Goal: Task Accomplishment & Management: Use online tool/utility

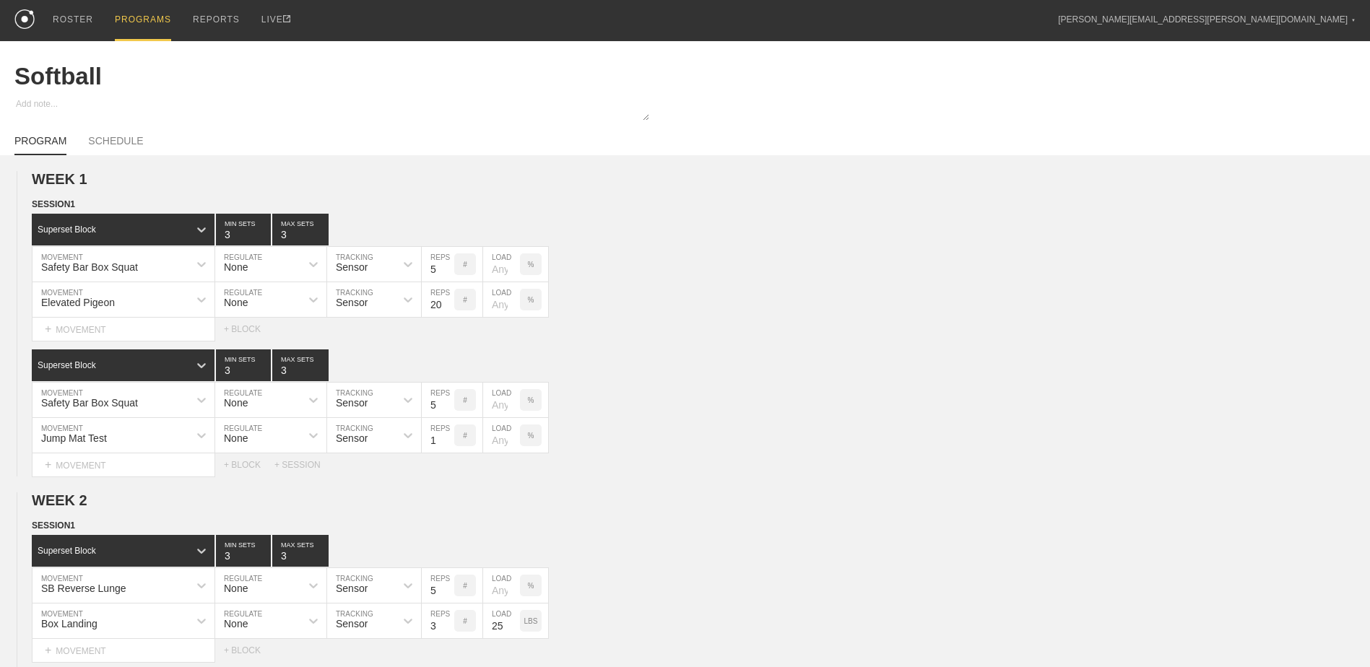
click at [141, 13] on div "PROGRAMS" at bounding box center [143, 20] width 56 height 41
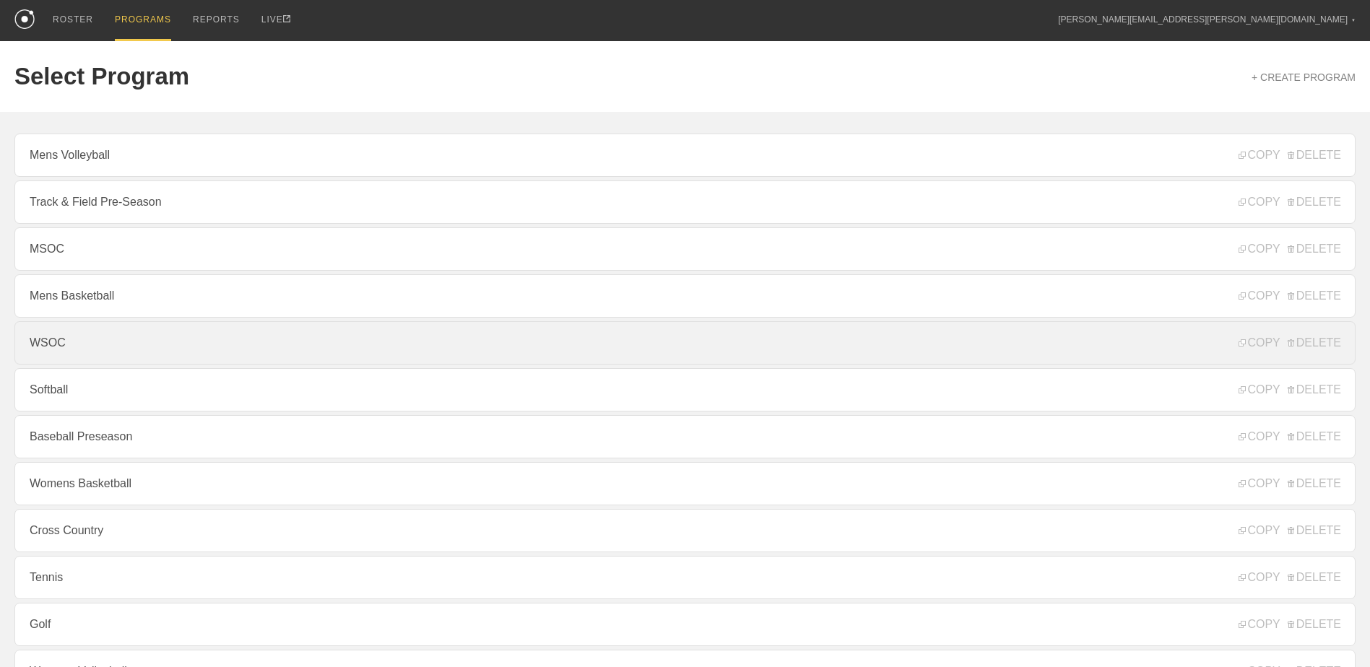
scroll to position [155, 0]
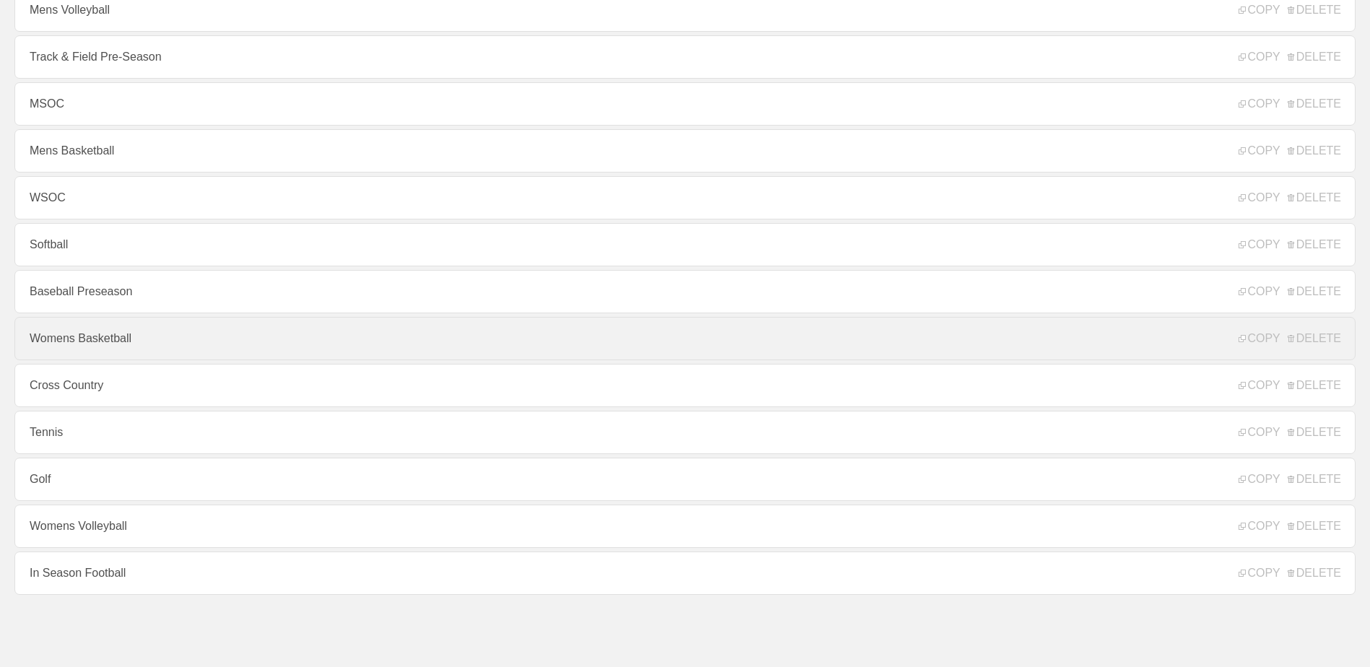
click at [151, 323] on link "Womens Basketball" at bounding box center [684, 338] width 1341 height 43
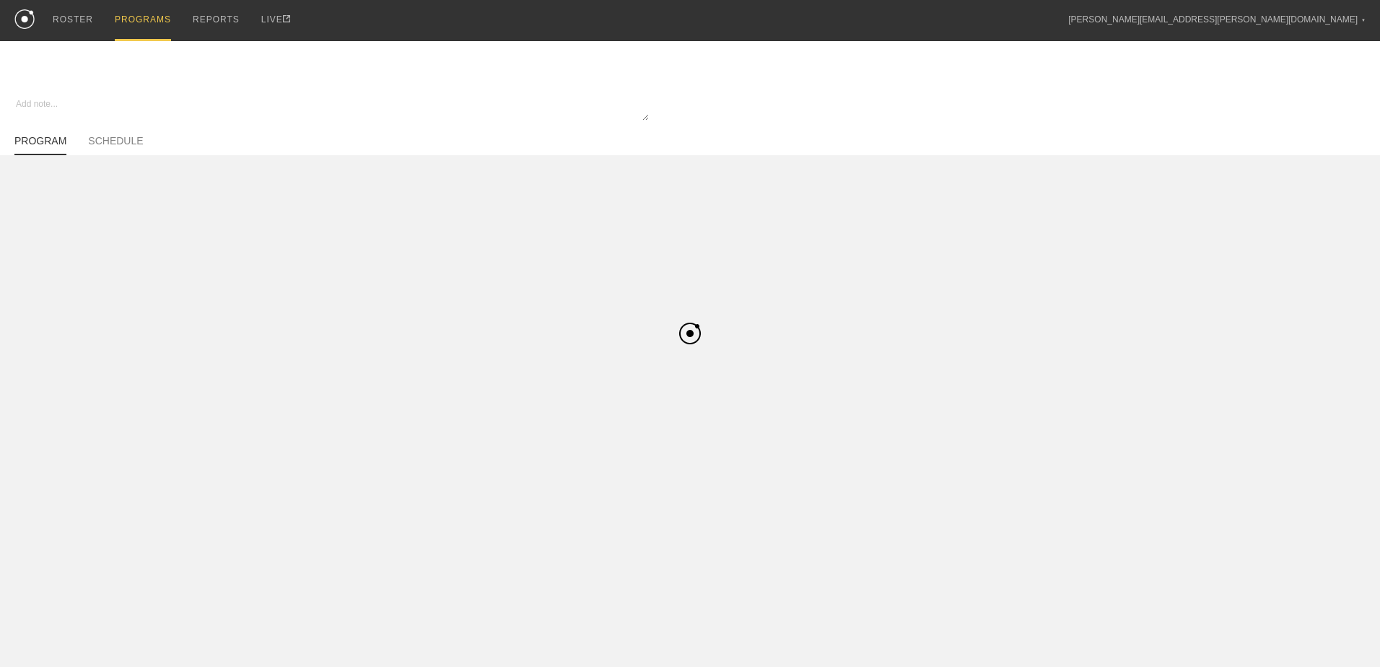
type textarea "x"
type input "Womens Basketball"
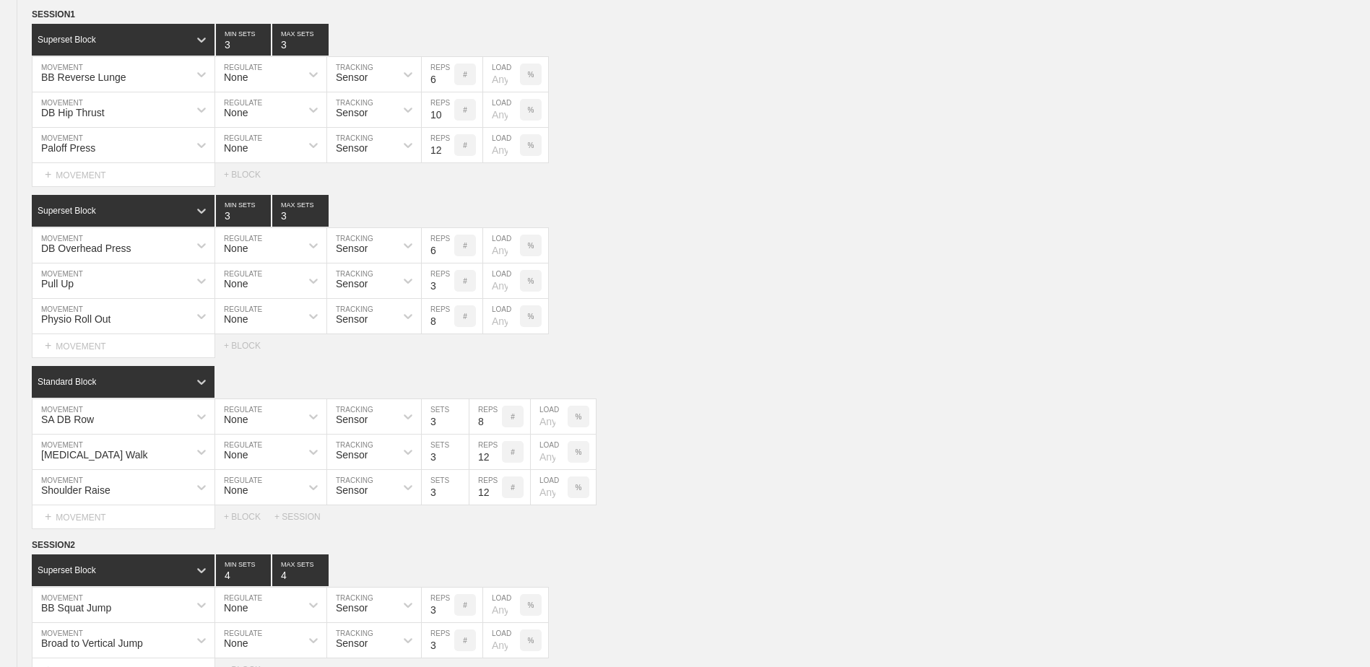
scroll to position [3947, 0]
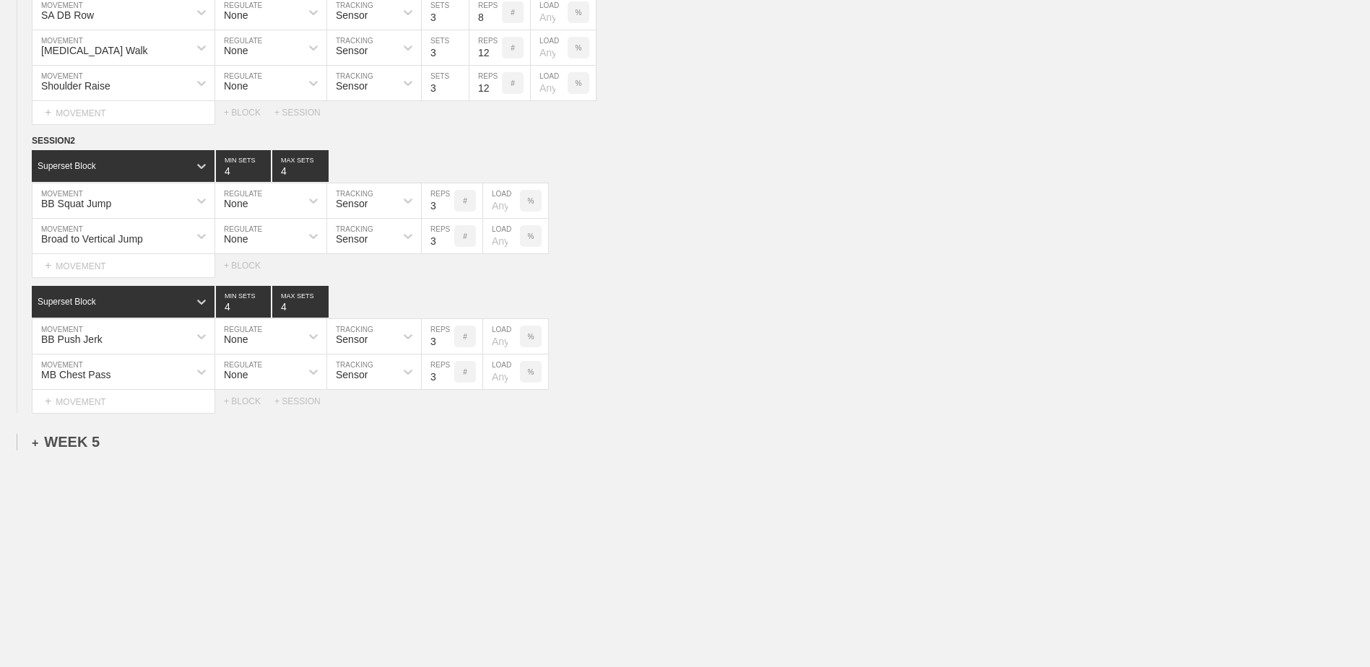
click at [84, 435] on div "+ WEEK 5" at bounding box center [66, 442] width 68 height 17
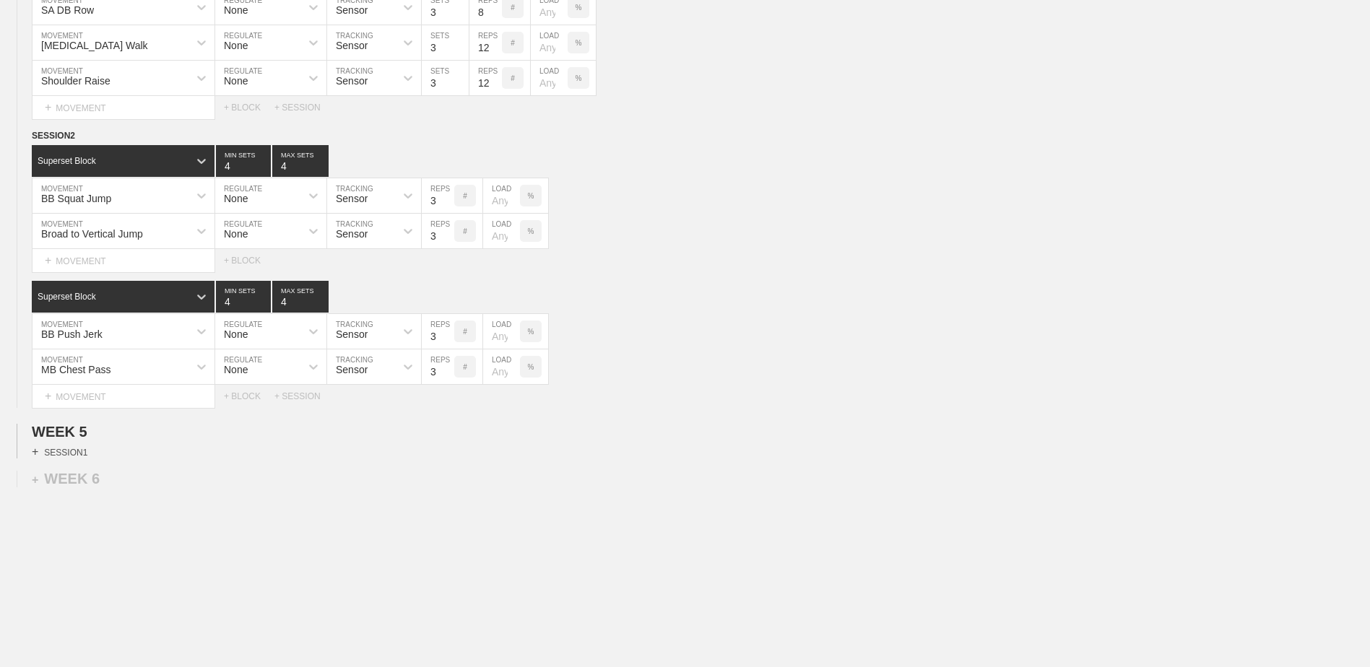
click at [85, 454] on div "+ SESSION 1" at bounding box center [60, 451] width 56 height 13
click at [103, 488] on div "+ BLOCK" at bounding box center [123, 477] width 182 height 23
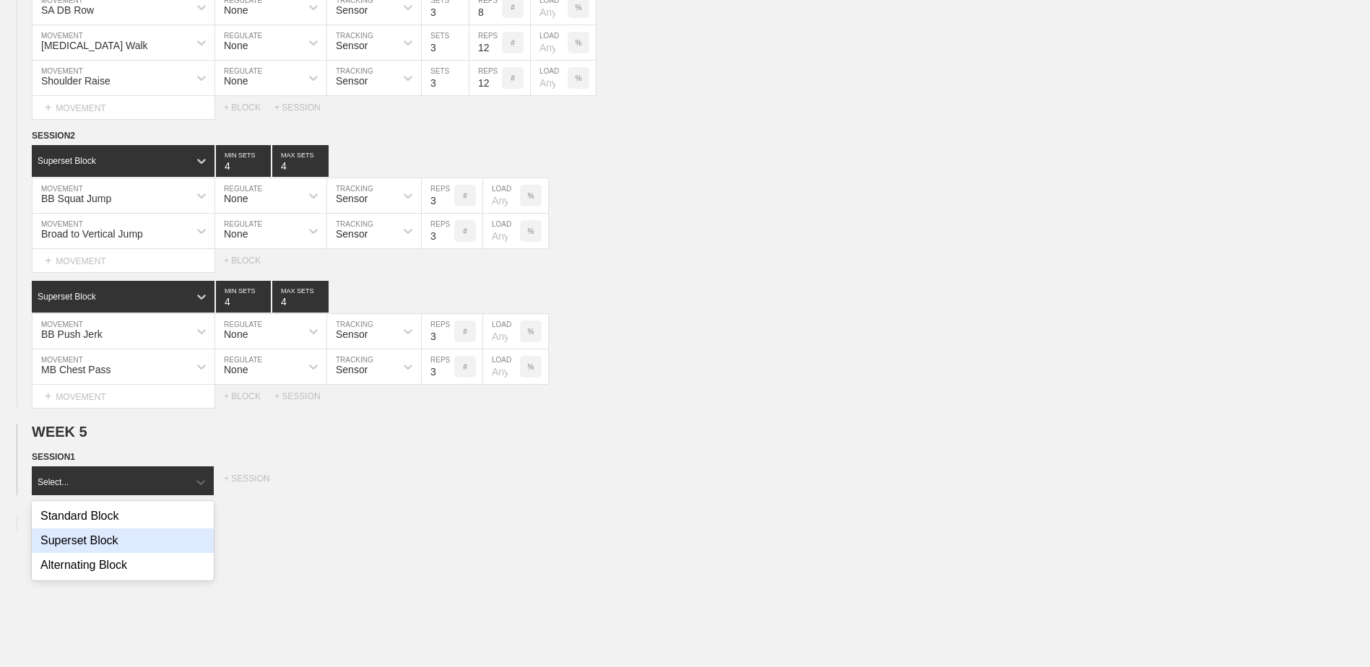
click at [133, 541] on div "Superset Block" at bounding box center [123, 541] width 182 height 25
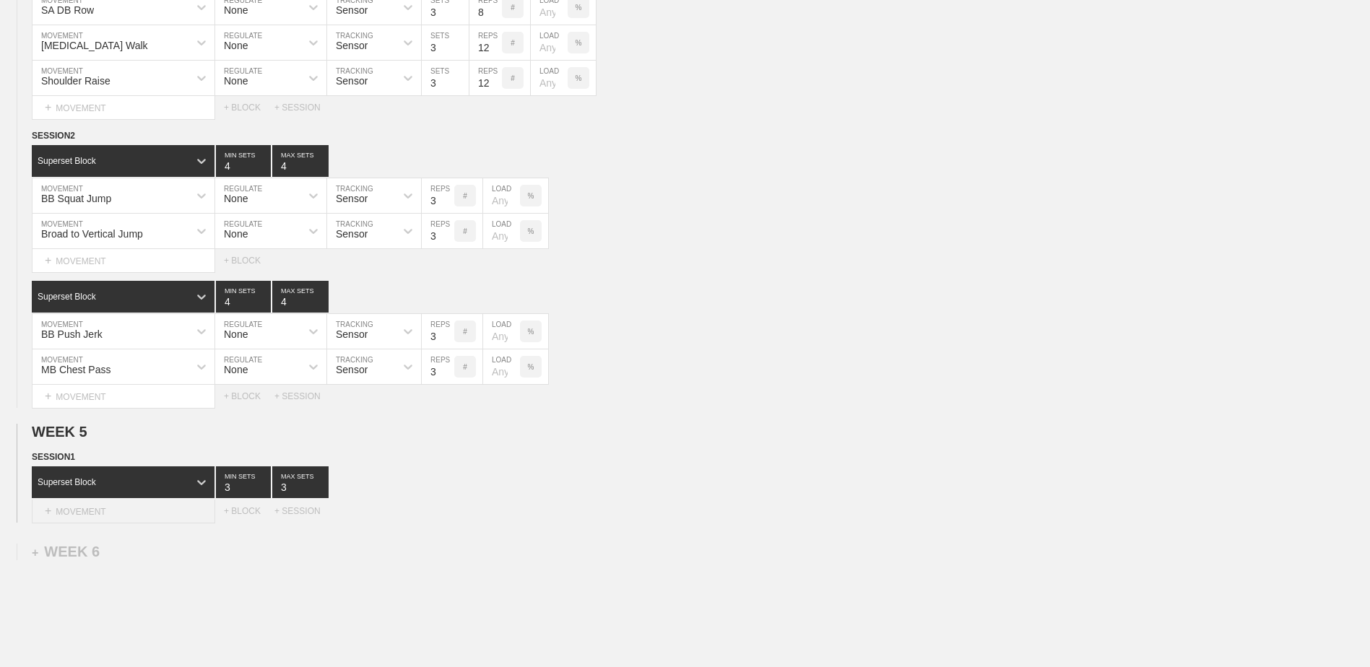
click at [129, 516] on div "+ MOVEMENT" at bounding box center [123, 512] width 183 height 24
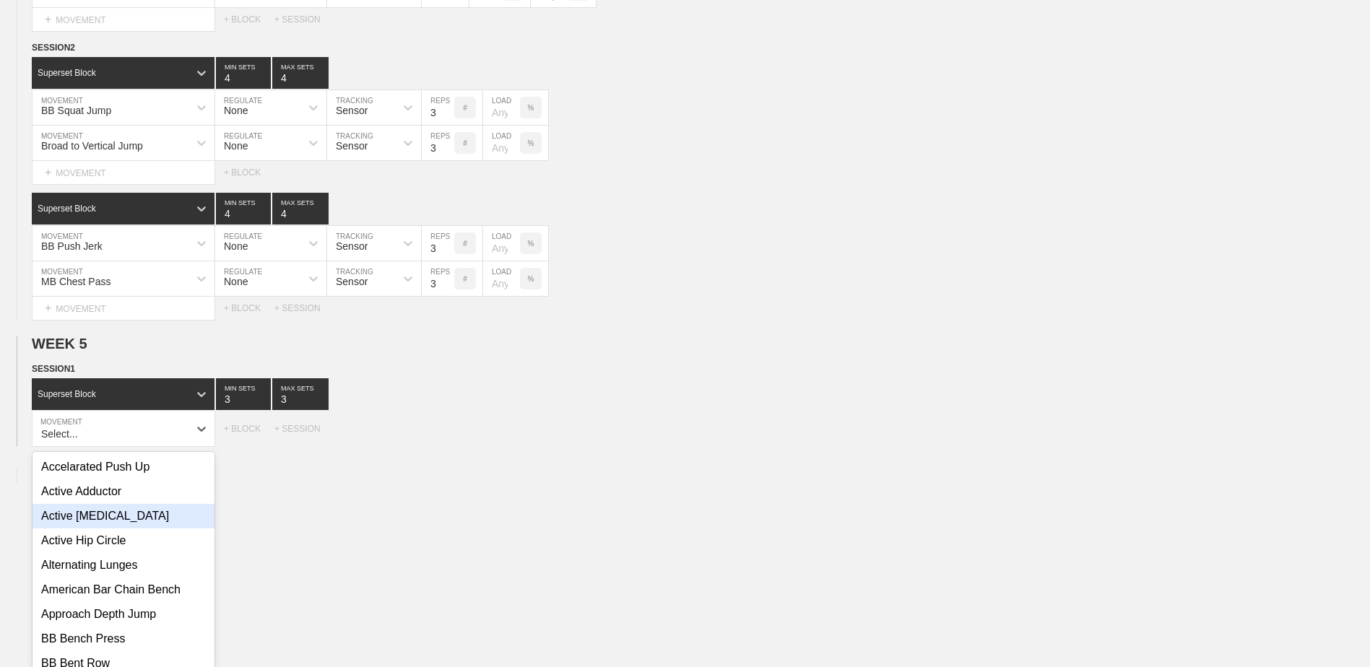
scroll to position [4048, 0]
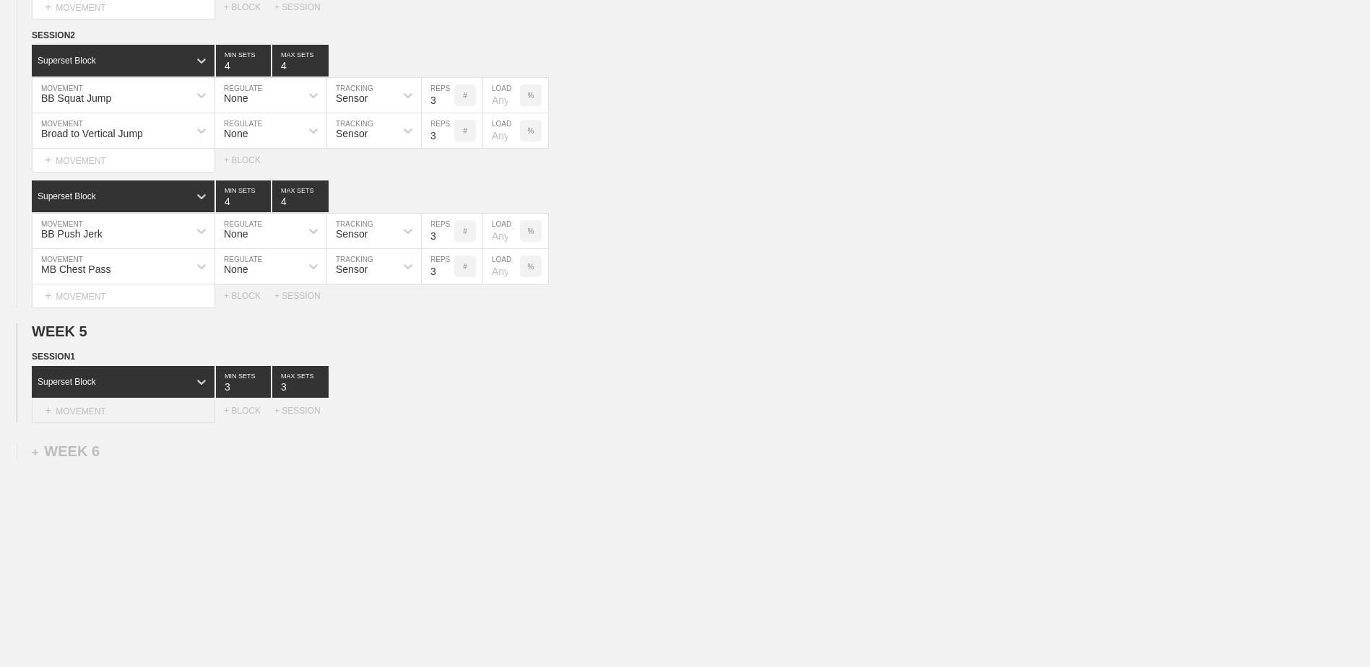
click at [176, 421] on div "+ MOVEMENT" at bounding box center [123, 411] width 183 height 24
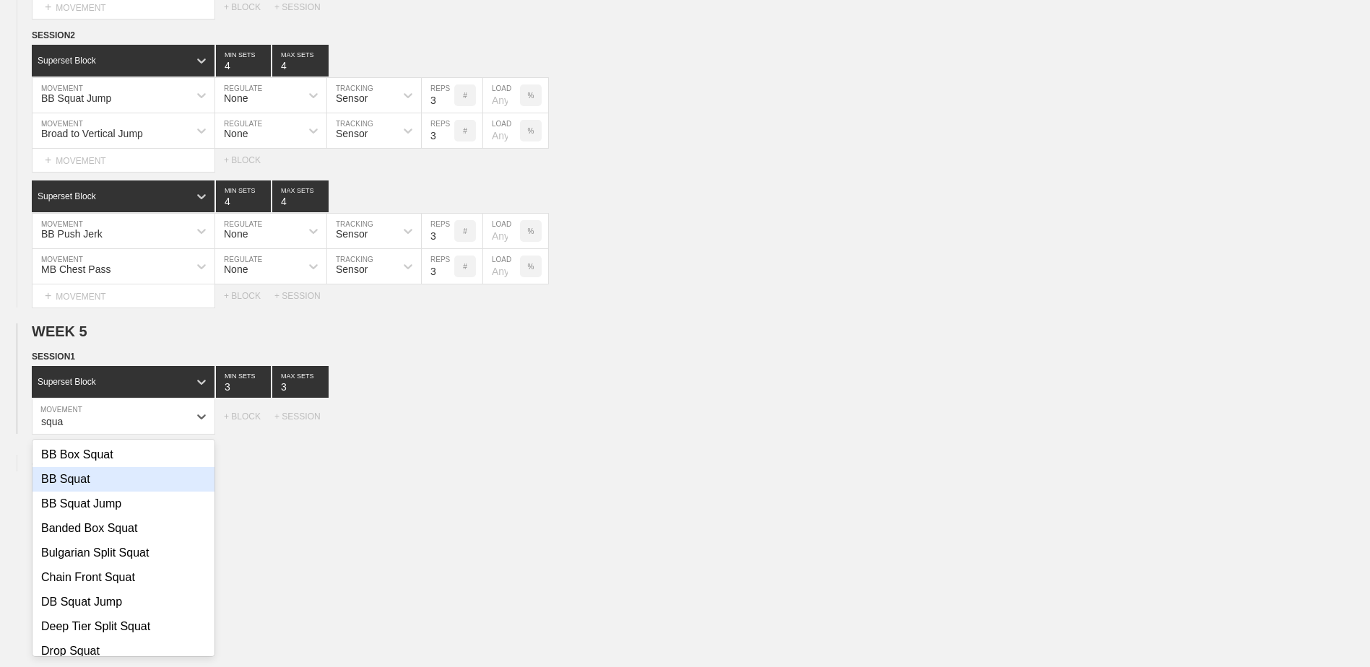
click at [167, 487] on div "BB Squat" at bounding box center [123, 479] width 182 height 25
type input "squa"
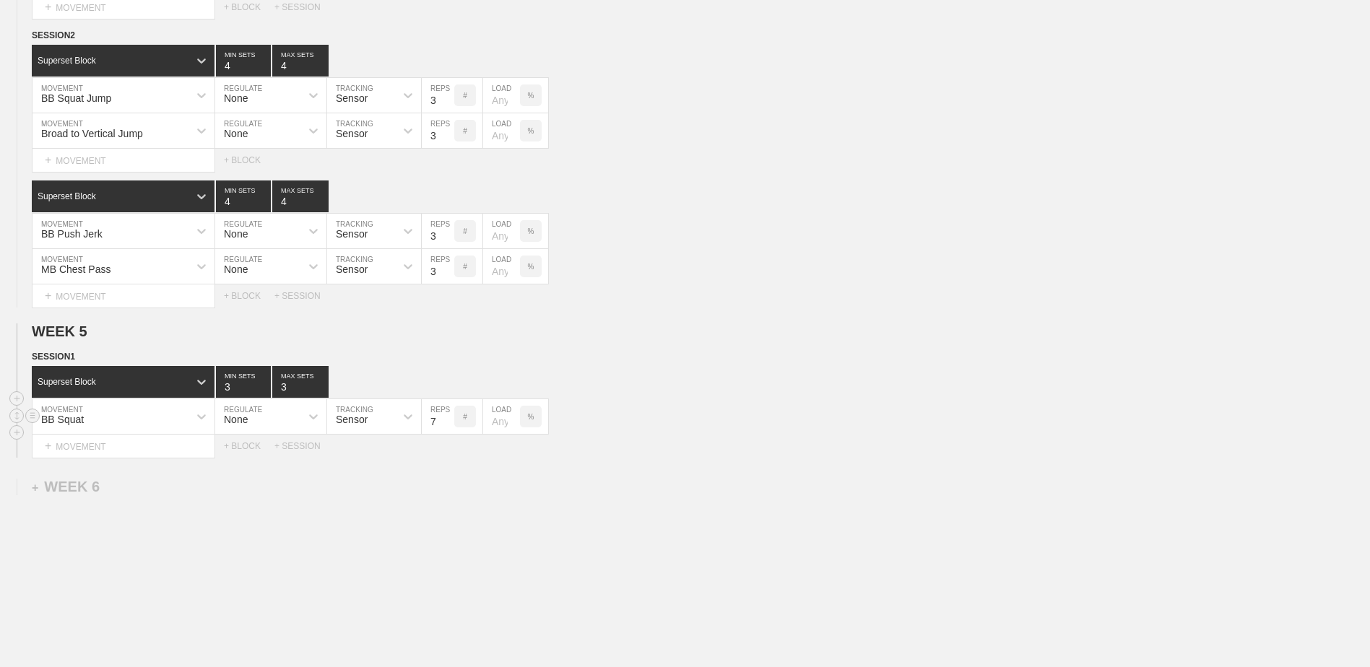
click at [449, 430] on input "7" at bounding box center [438, 416] width 32 height 35
click at [449, 430] on input "6" at bounding box center [438, 416] width 32 height 35
click at [449, 430] on input "5" at bounding box center [438, 416] width 32 height 35
click at [449, 430] on input "4" at bounding box center [438, 416] width 32 height 35
type input "3"
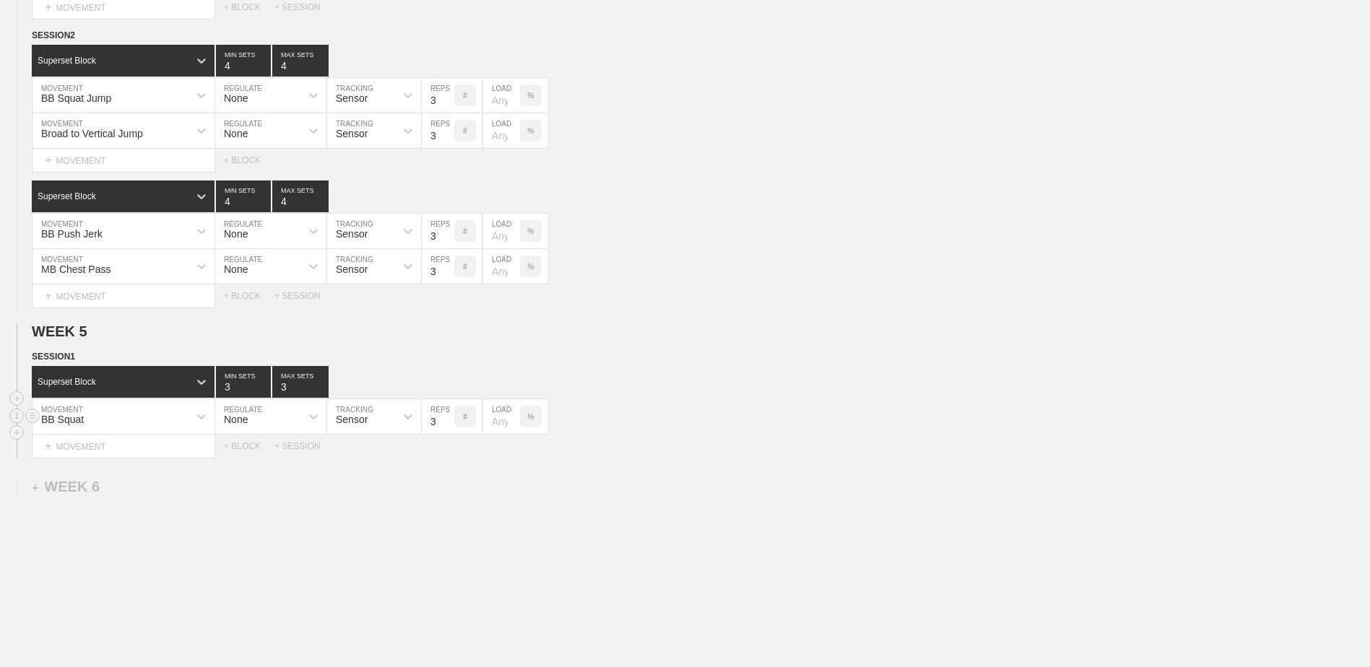
click at [449, 430] on input "3" at bounding box center [438, 416] width 32 height 35
click at [98, 455] on div "+ MOVEMENT" at bounding box center [123, 447] width 183 height 24
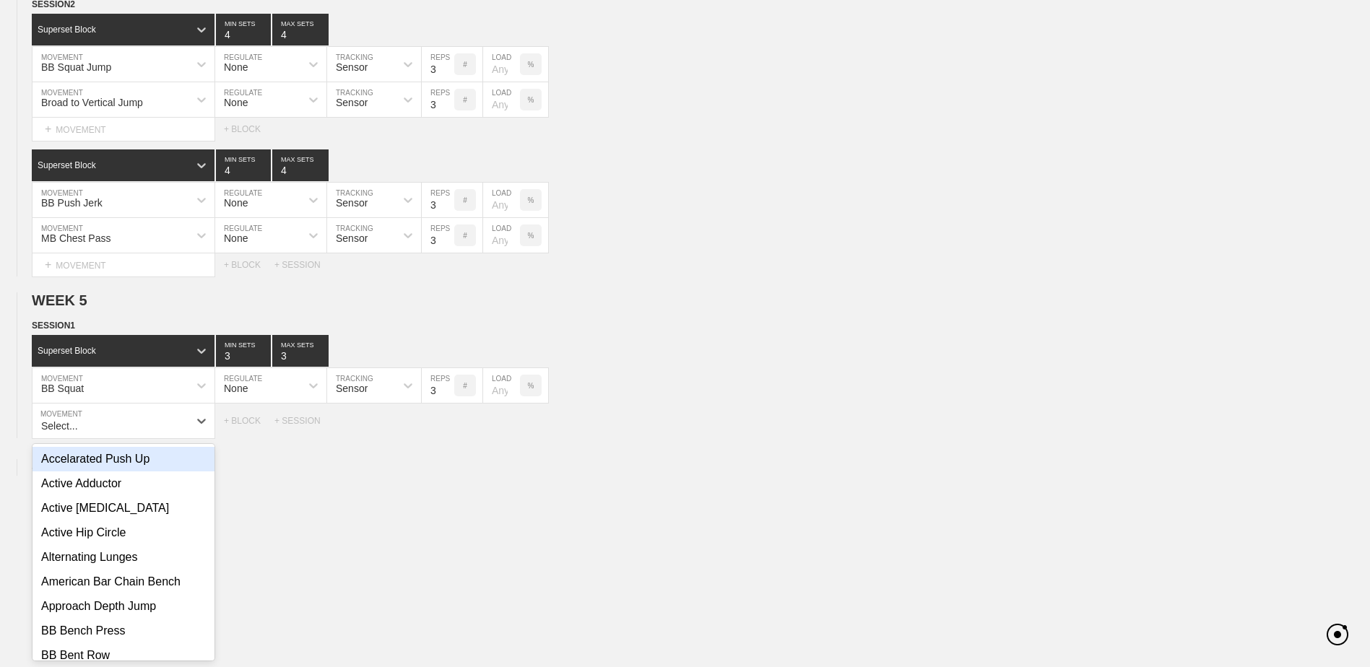
scroll to position [4083, 0]
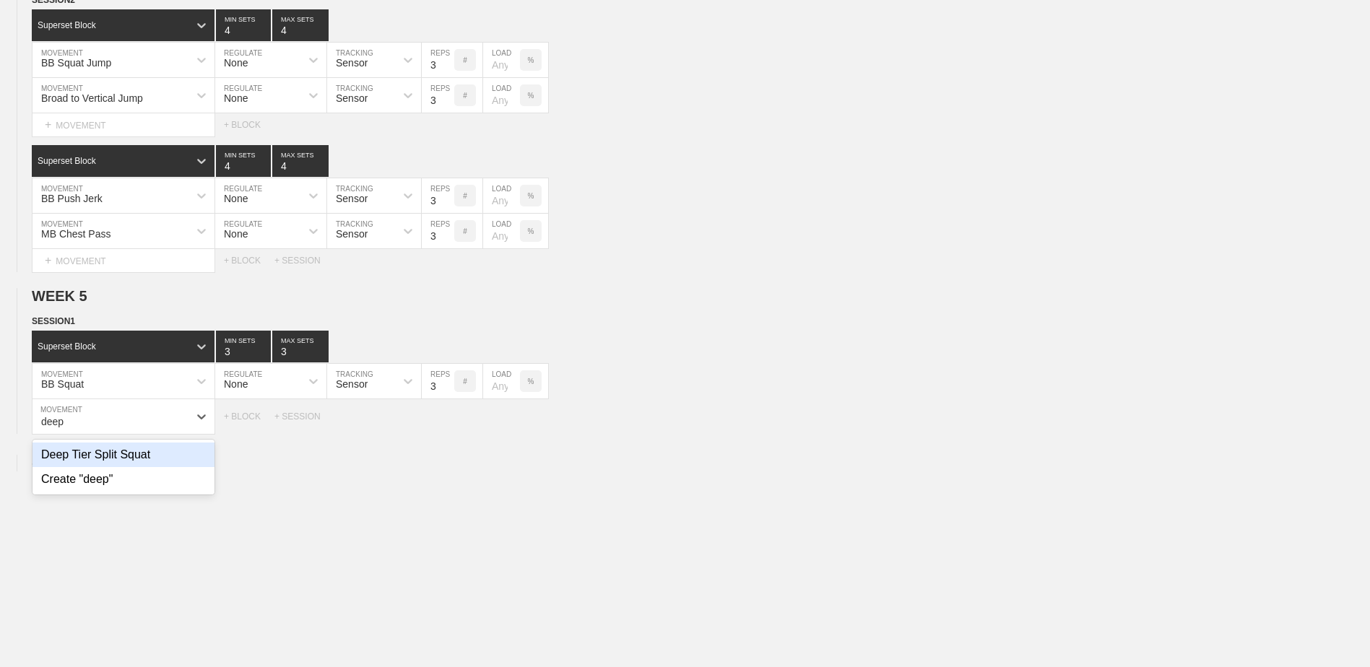
click at [98, 455] on div "Deep Tier Split Squat" at bounding box center [123, 455] width 182 height 25
type input "deep"
click at [448, 422] on input "9" at bounding box center [438, 416] width 32 height 35
click at [448, 422] on input "10" at bounding box center [438, 416] width 32 height 35
click at [448, 422] on input "11" at bounding box center [438, 416] width 32 height 35
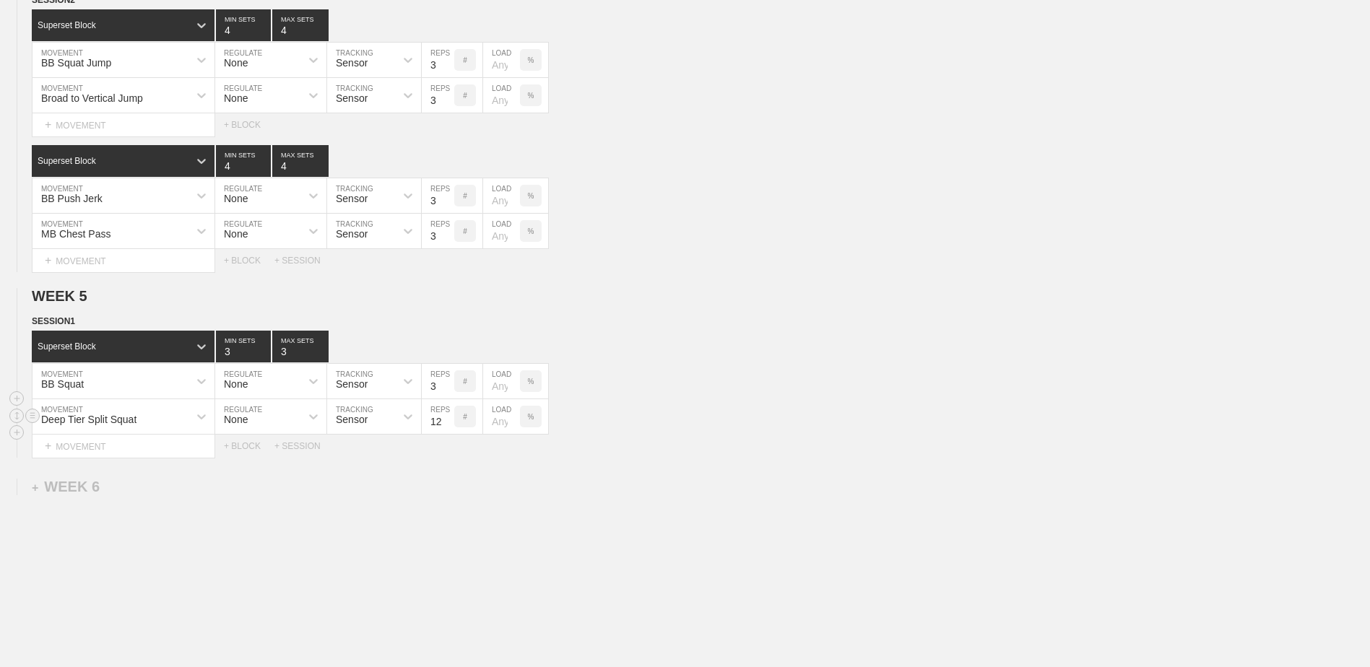
click at [448, 422] on input "12" at bounding box center [438, 416] width 32 height 35
click at [448, 422] on input "13" at bounding box center [438, 416] width 32 height 35
click at [448, 422] on input "14" at bounding box center [438, 416] width 32 height 35
click at [448, 422] on input "15" at bounding box center [438, 416] width 32 height 35
click at [448, 422] on input "16" at bounding box center [438, 416] width 32 height 35
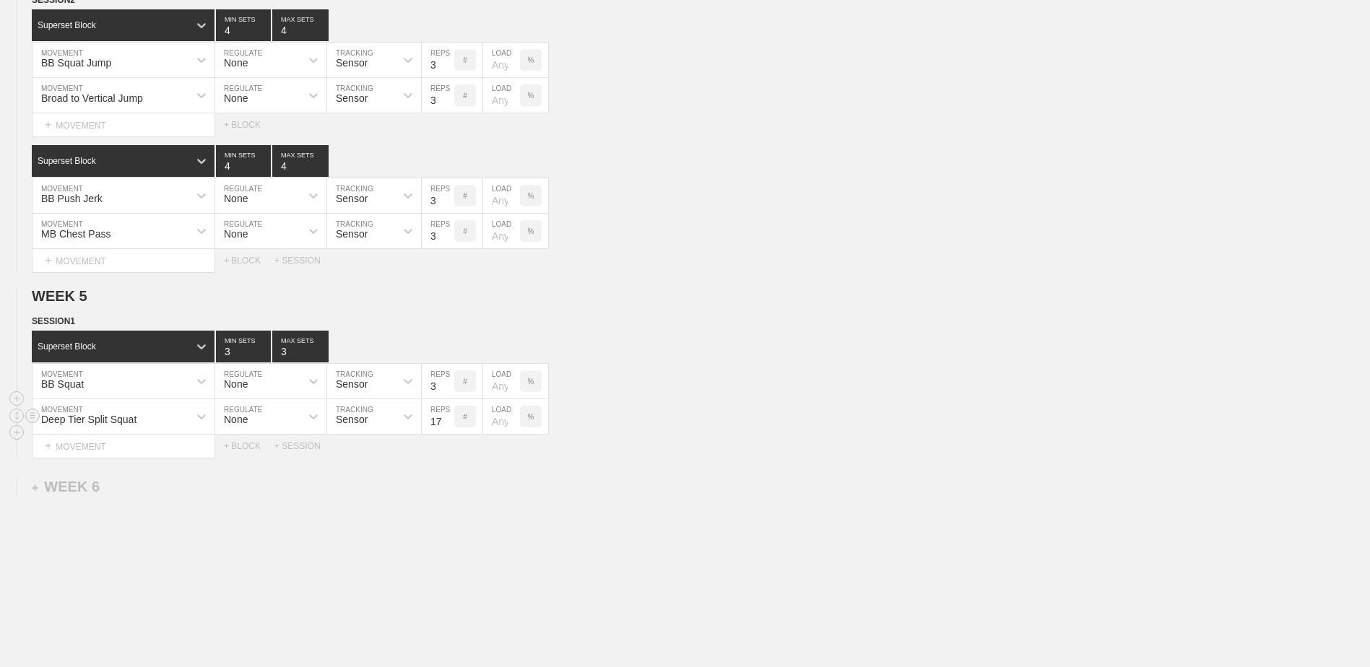
click at [448, 422] on input "17" at bounding box center [438, 416] width 32 height 35
click at [448, 422] on input "18" at bounding box center [438, 416] width 32 height 35
click at [448, 422] on input "19" at bounding box center [438, 416] width 32 height 35
type input "20"
click at [448, 422] on input "20" at bounding box center [438, 416] width 32 height 35
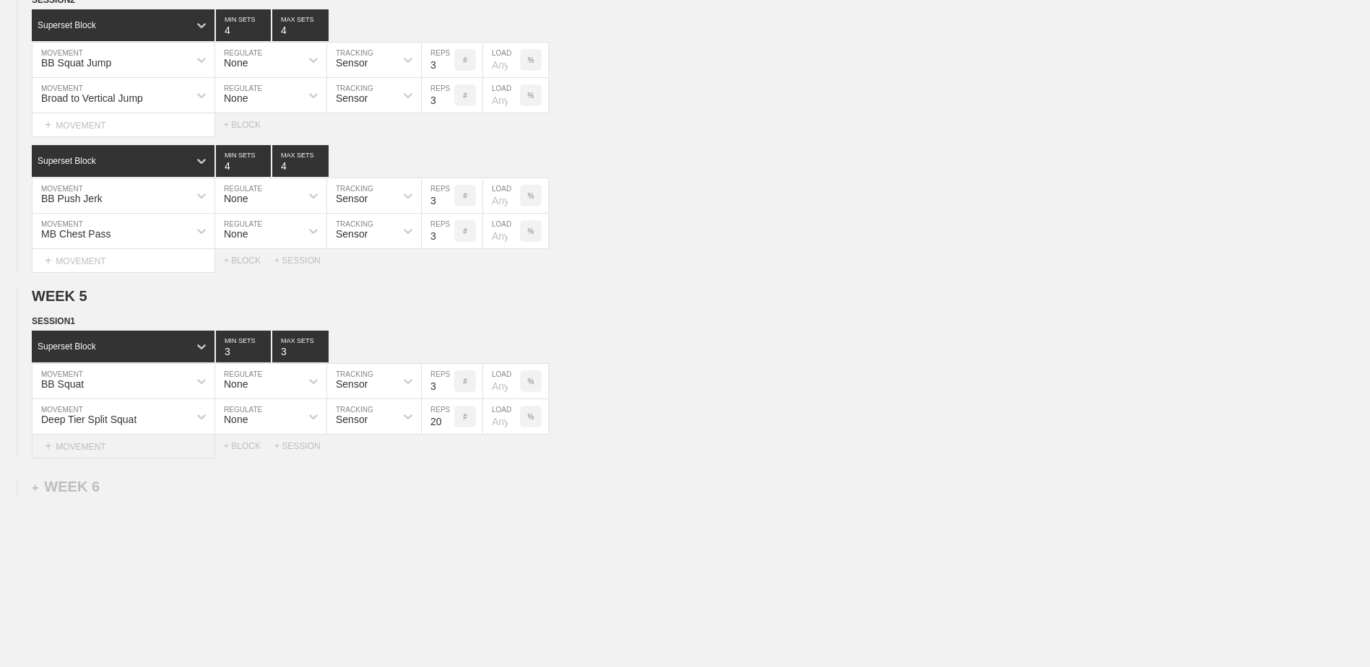
click at [162, 451] on div "+ MOVEMENT" at bounding box center [123, 447] width 183 height 24
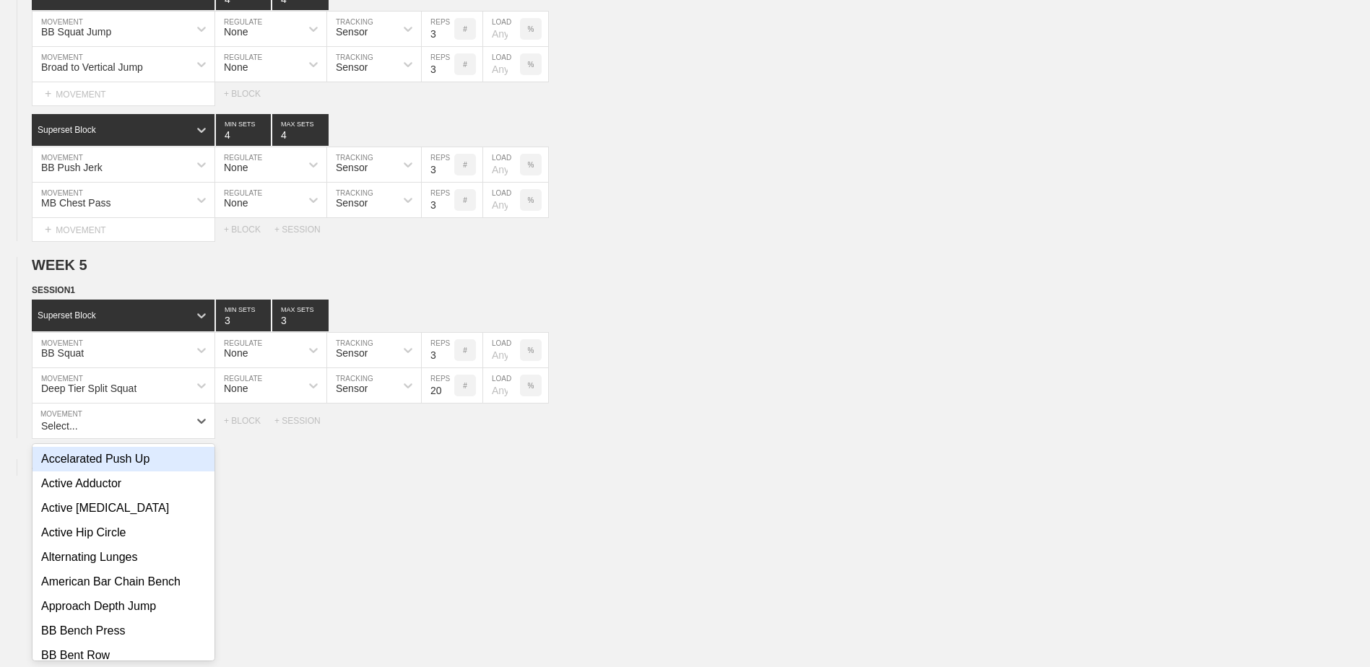
scroll to position [4118, 0]
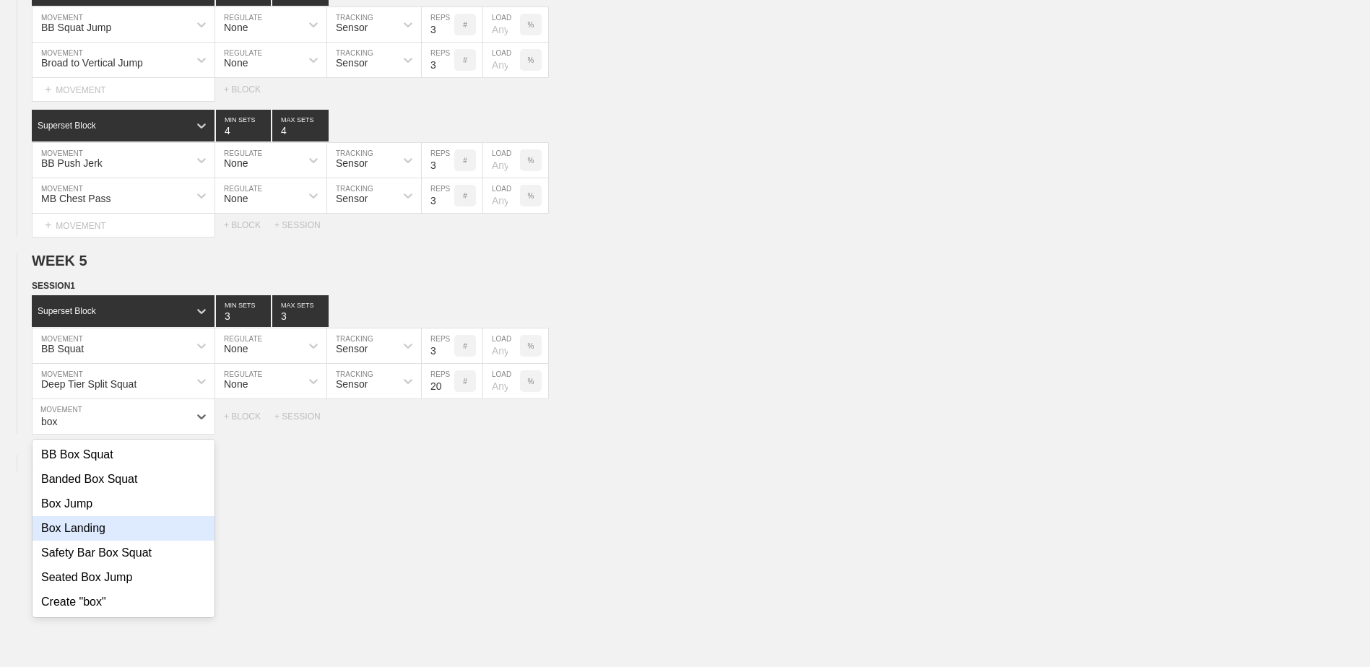
click at [136, 539] on div "Box Landing" at bounding box center [123, 528] width 182 height 25
type input "box"
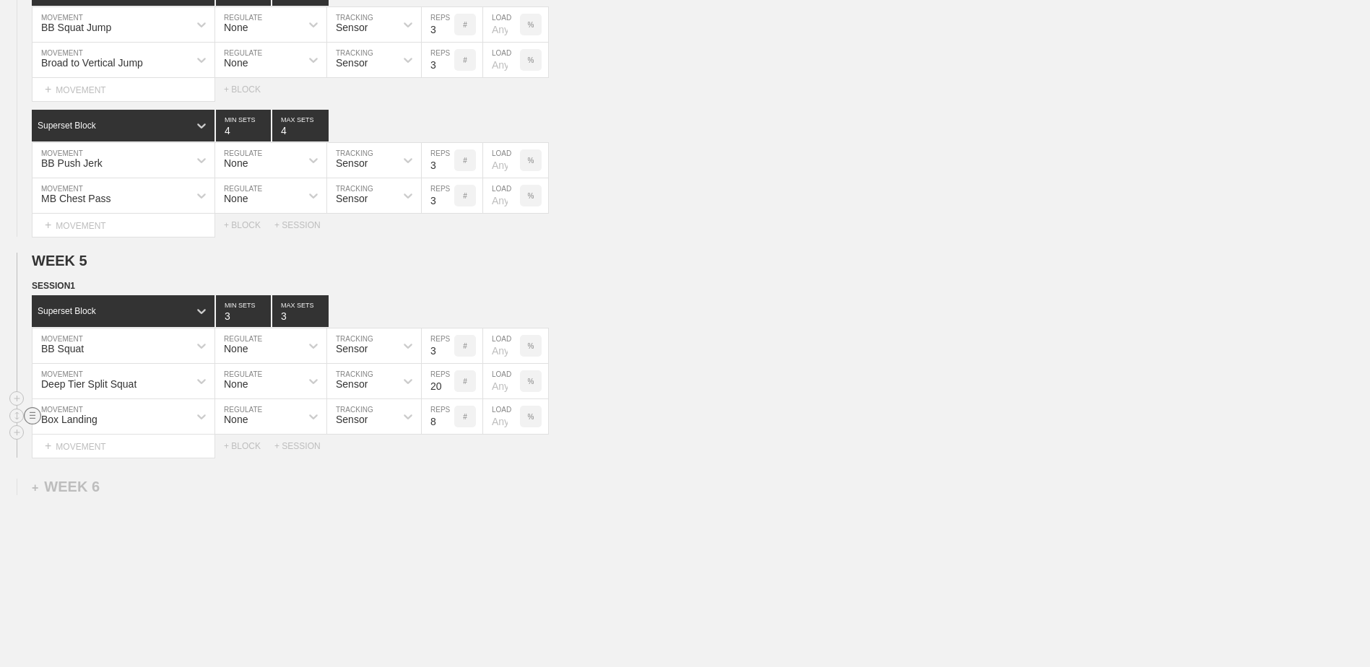
click at [36, 424] on circle at bounding box center [33, 415] width 17 height 17
click at [17, 424] on circle at bounding box center [17, 415] width 17 height 17
click at [239, 451] on div "+ BLOCK" at bounding box center [249, 446] width 51 height 10
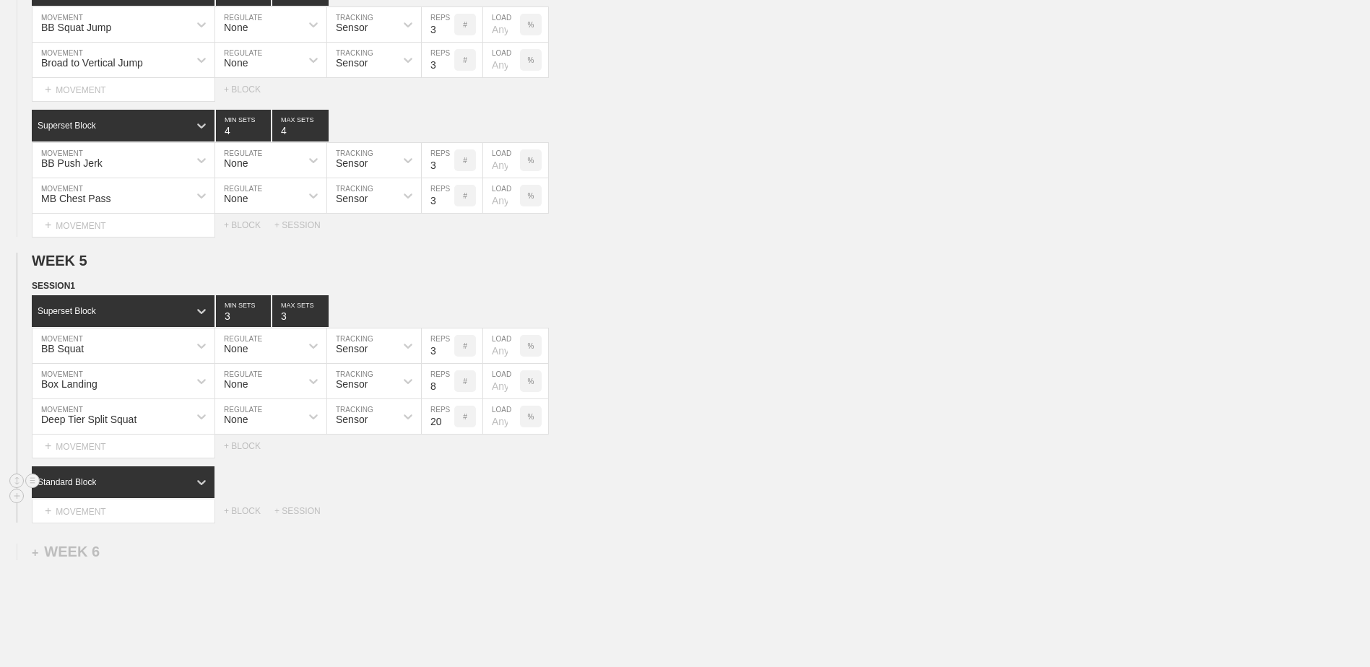
click at [146, 484] on div "Standard Block" at bounding box center [110, 482] width 157 height 13
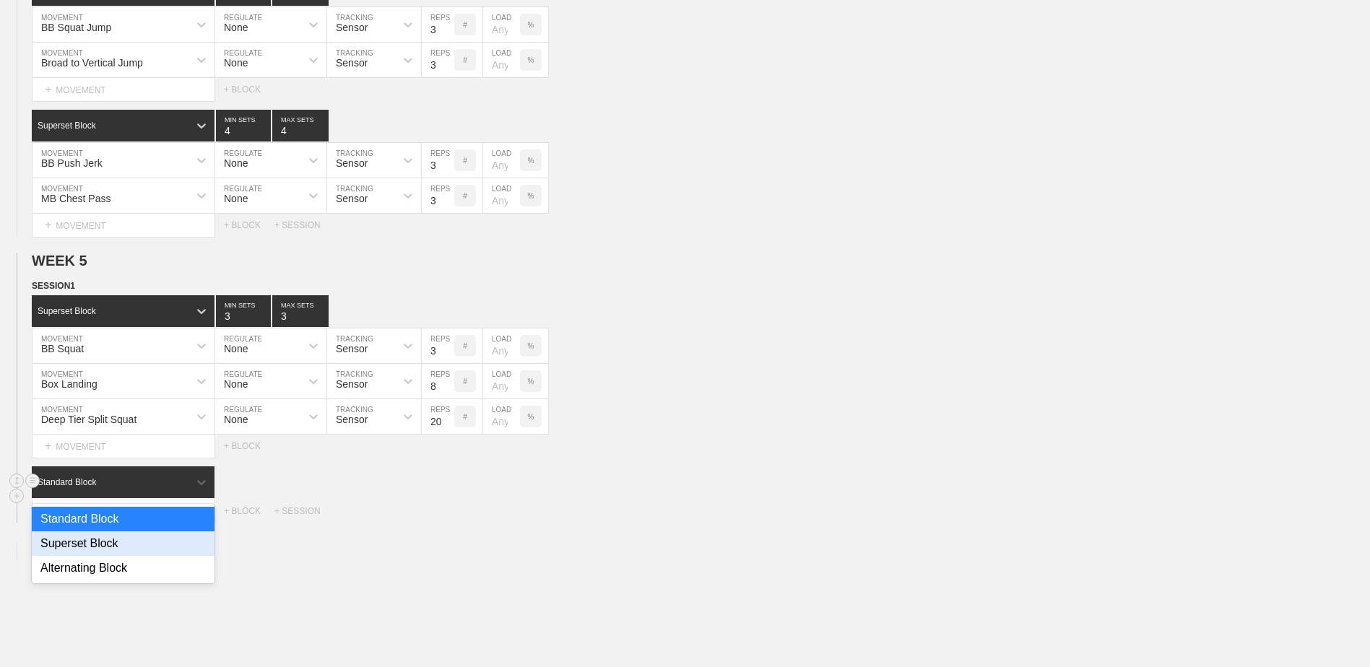
click at [120, 547] on div "Superset Block" at bounding box center [123, 543] width 183 height 25
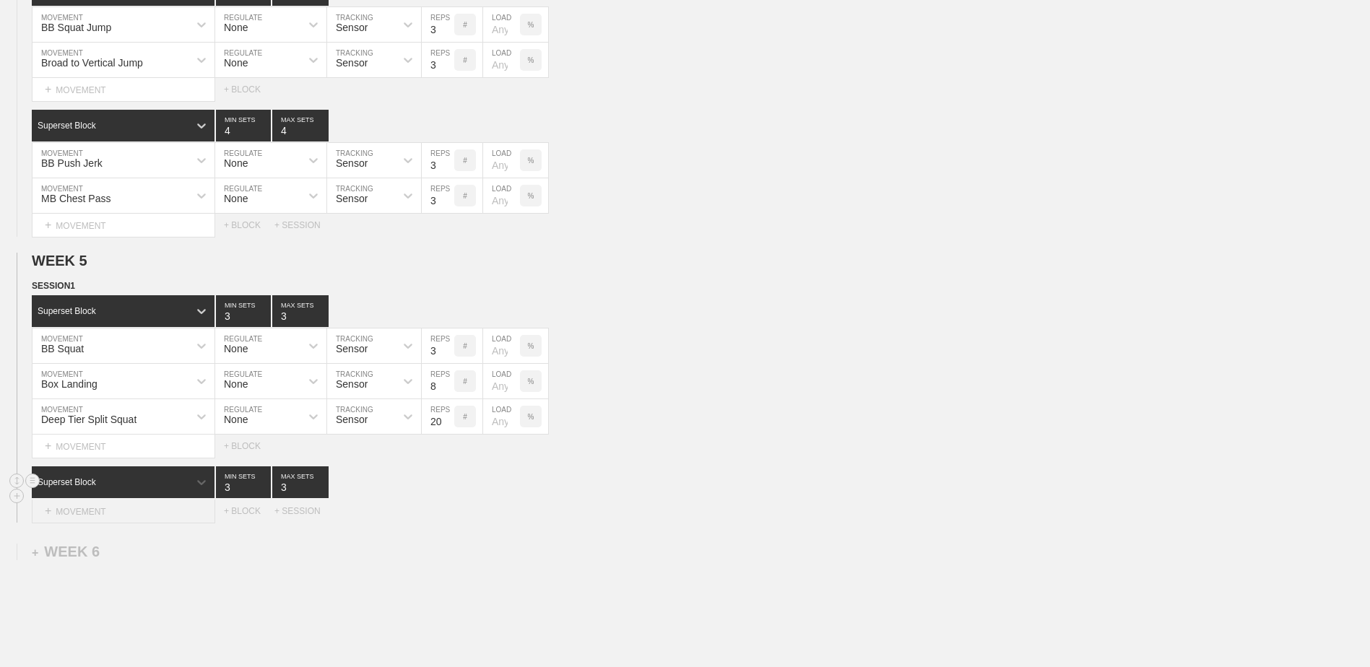
click at [119, 518] on div "+ MOVEMENT" at bounding box center [123, 512] width 183 height 24
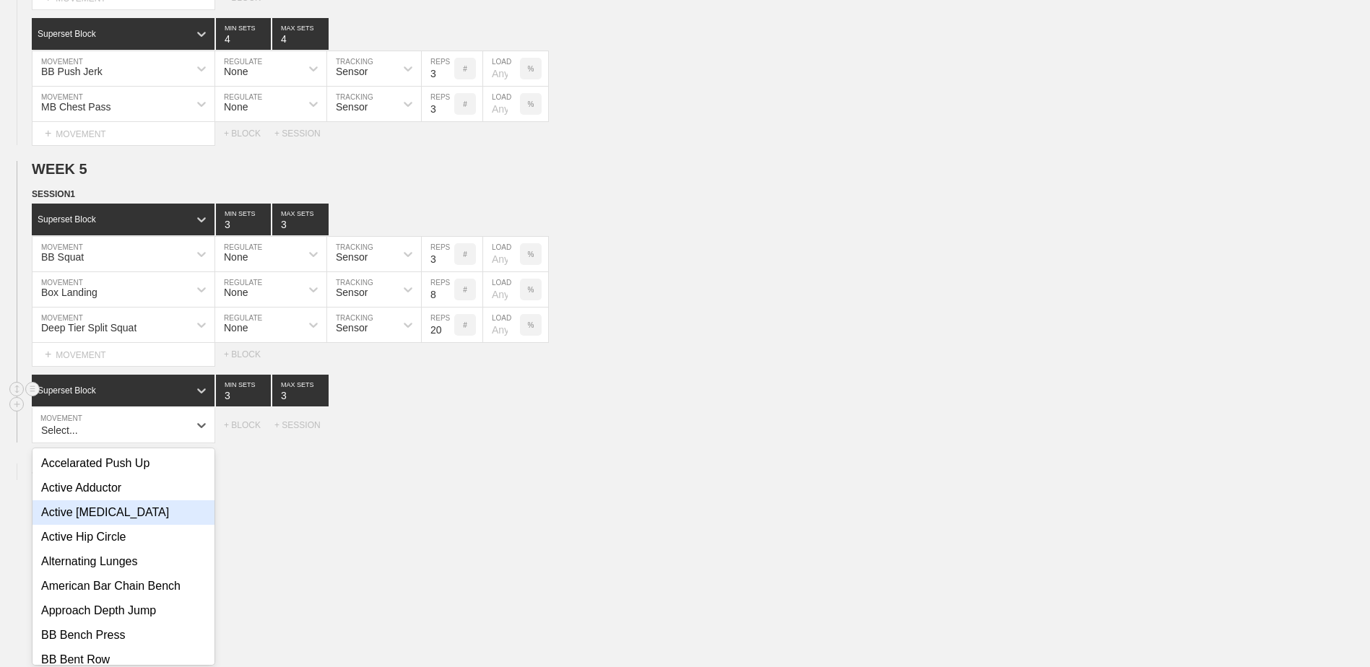
scroll to position [4219, 0]
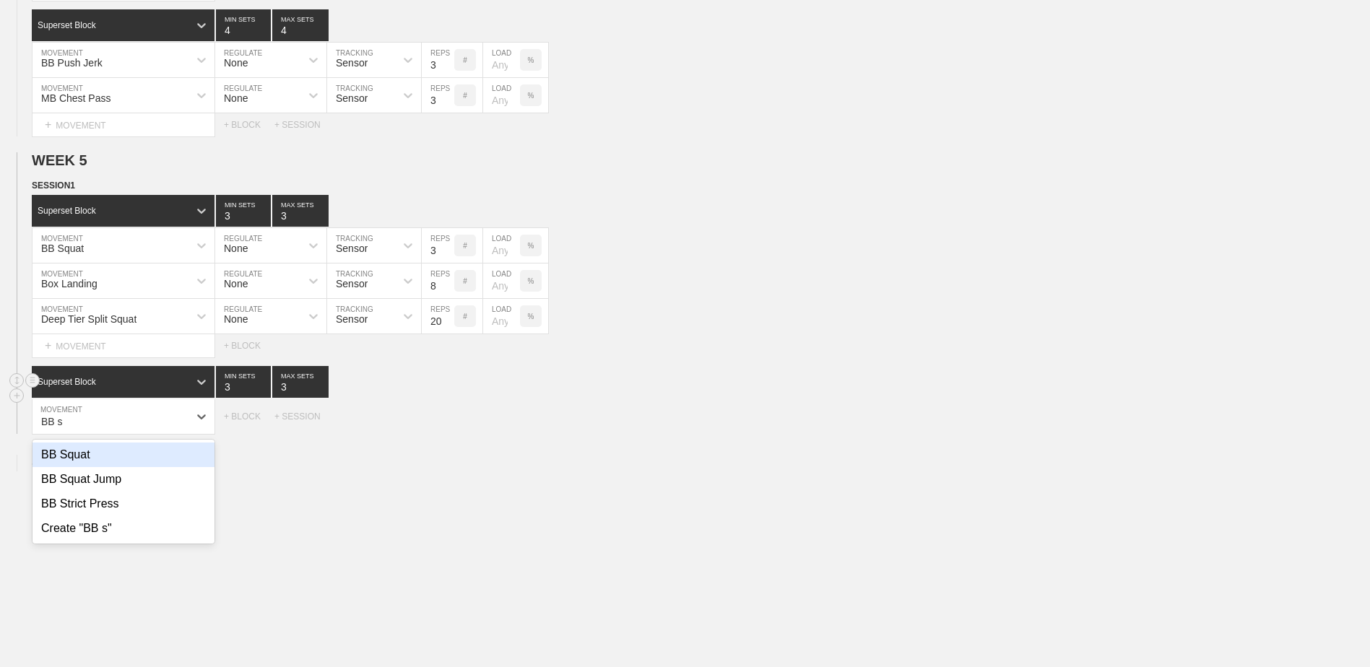
click at [129, 445] on div "BB Squat BB Squat Jump BB Strict Press Create "BB s"" at bounding box center [123, 492] width 182 height 104
click at [178, 456] on div "BB Squat" at bounding box center [123, 455] width 182 height 25
type input "BB s"
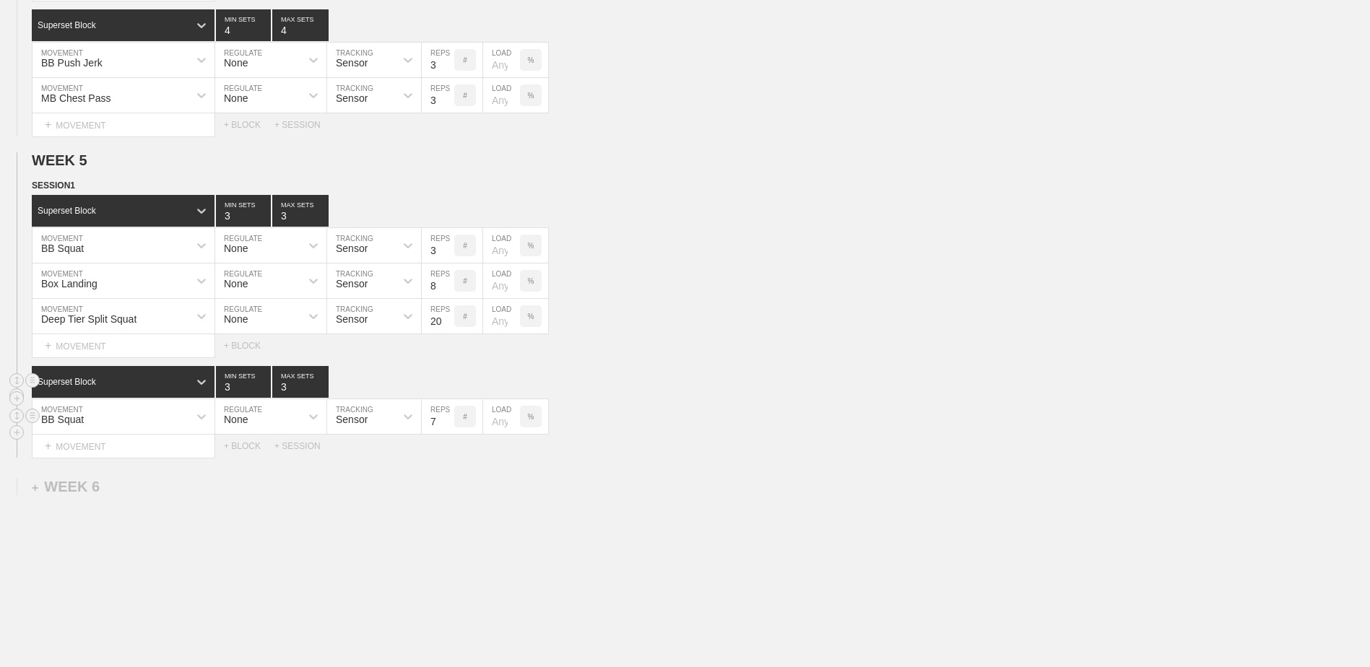
click at [446, 428] on input "7" at bounding box center [438, 416] width 32 height 35
click at [446, 428] on input "6" at bounding box center [438, 416] width 32 height 35
click at [446, 428] on input "5" at bounding box center [438, 416] width 32 height 35
click at [446, 428] on input "4" at bounding box center [438, 416] width 32 height 35
type input "3"
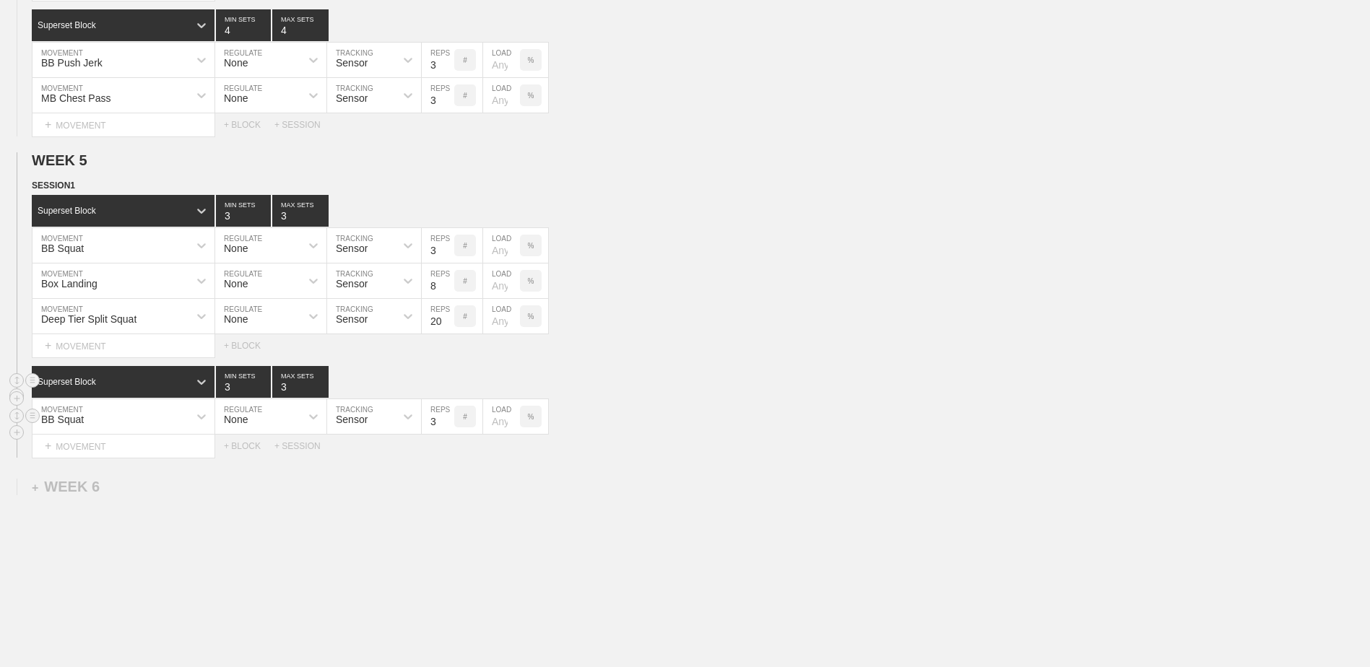
click at [446, 428] on input "3" at bounding box center [438, 416] width 32 height 35
click at [242, 445] on div "Select... MOVEMENT + MOVEMENT + BLOCK + SESSION" at bounding box center [685, 446] width 1370 height 23
click at [172, 453] on div "+ MOVEMENT" at bounding box center [123, 447] width 183 height 24
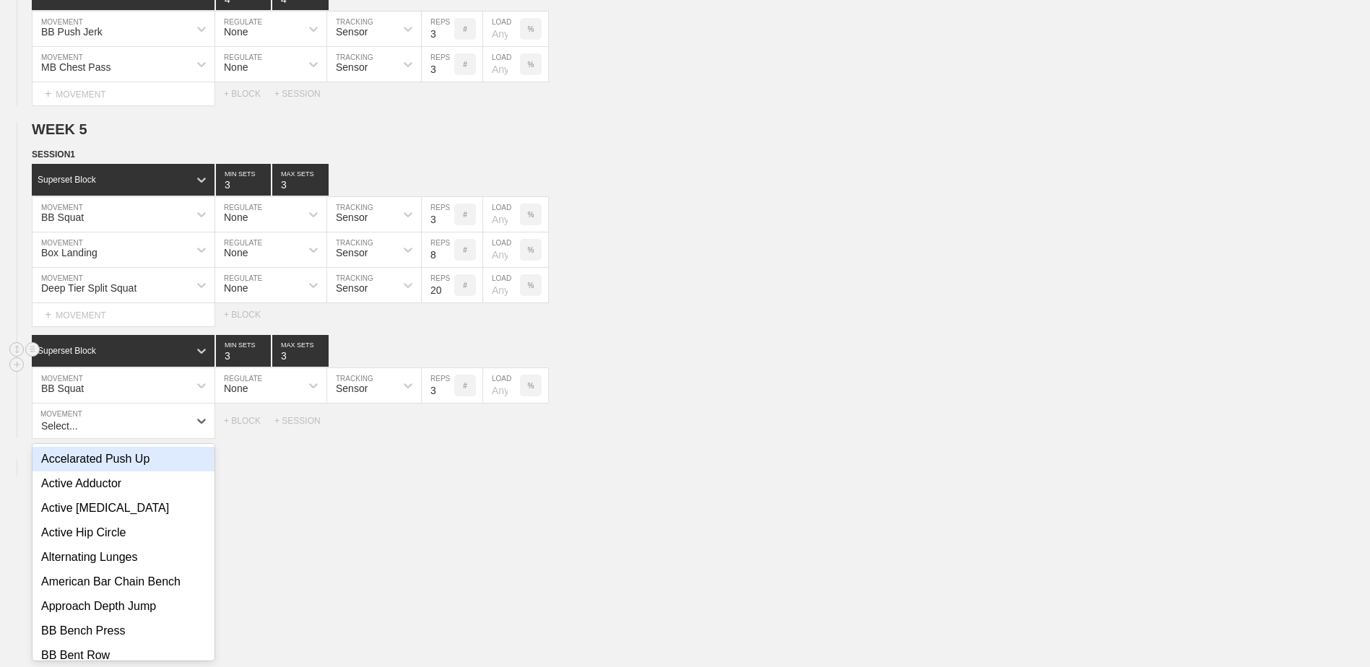
scroll to position [4254, 0]
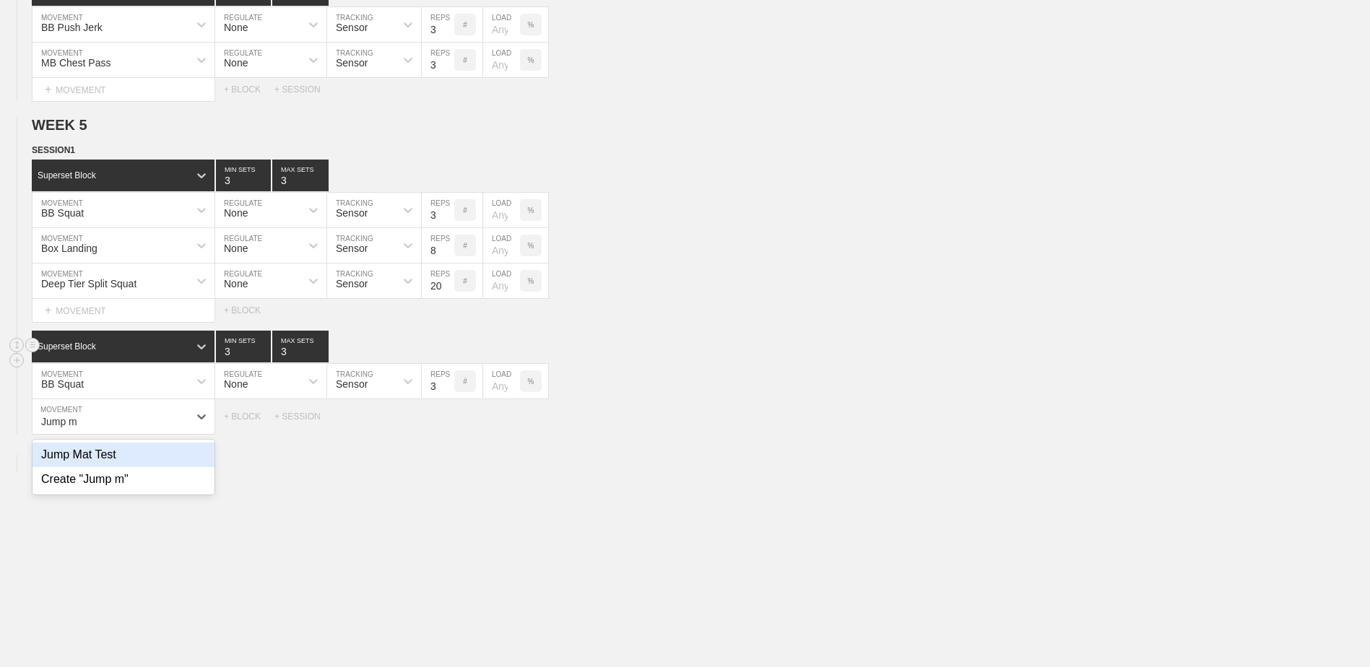
click at [173, 465] on div "Jump Mat Test" at bounding box center [123, 455] width 182 height 25
type input "Jump m"
click at [447, 429] on input "7" at bounding box center [438, 416] width 32 height 35
click at [447, 429] on input "6" at bounding box center [438, 416] width 32 height 35
click at [447, 429] on input "5" at bounding box center [438, 416] width 32 height 35
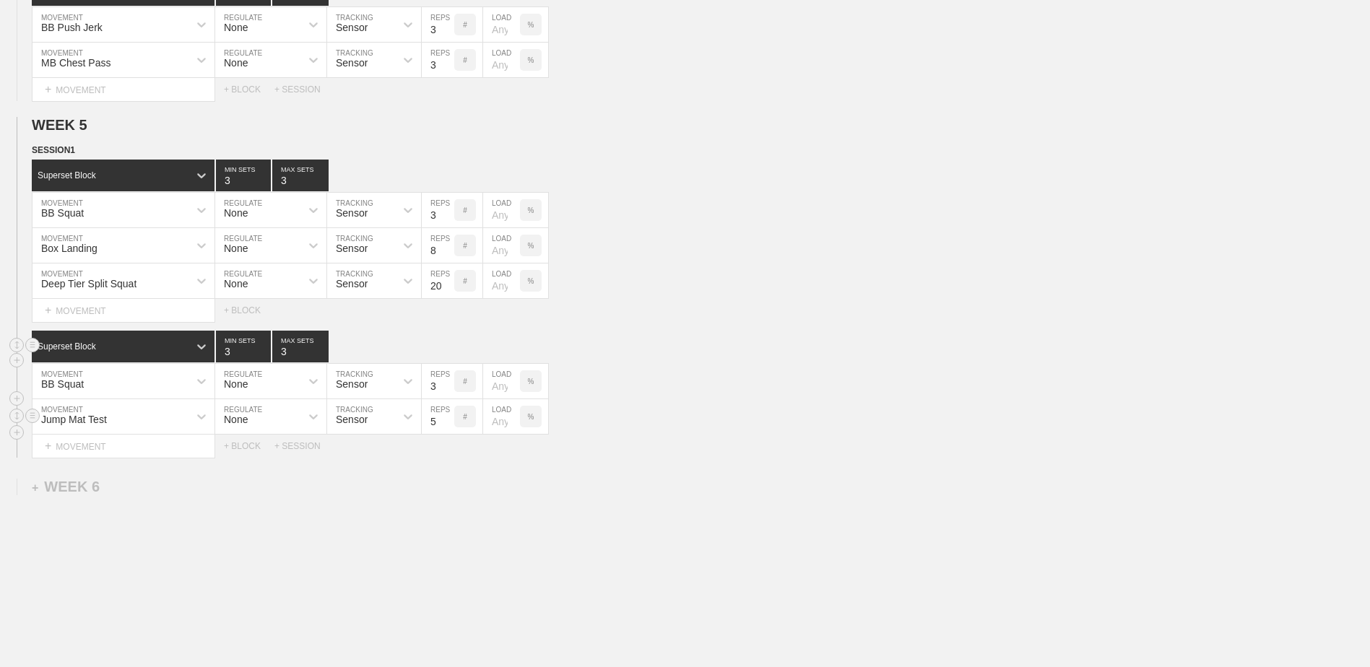
click at [447, 429] on input "4" at bounding box center [438, 416] width 32 height 35
click at [447, 429] on input "3" at bounding box center [438, 416] width 32 height 35
click at [447, 429] on input "2" at bounding box center [438, 416] width 32 height 35
type input "1"
click at [447, 429] on input "1" at bounding box center [438, 416] width 32 height 35
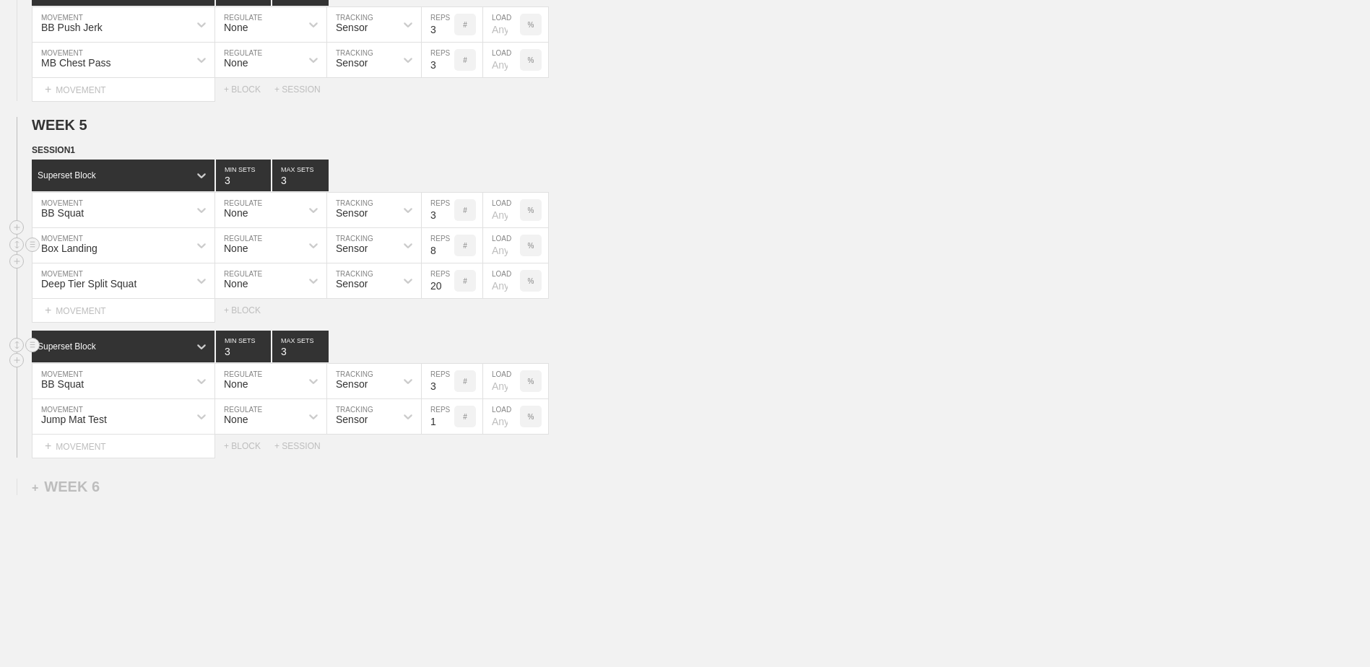
scroll to position [4182, 0]
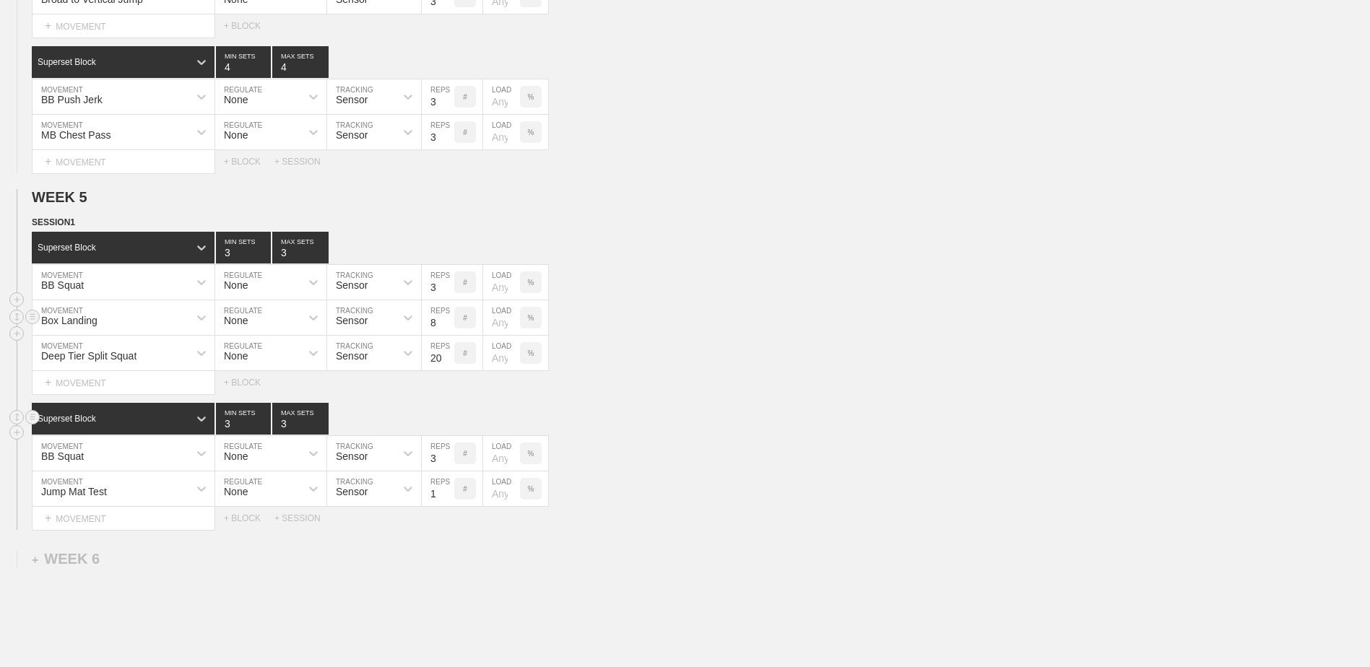
click at [142, 329] on div "Box Landing" at bounding box center [110, 317] width 156 height 25
type input "Hurdle Hop To Box"
click at [146, 361] on div "Create "Hurdle Hop To Box"" at bounding box center [123, 356] width 182 height 25
click at [445, 331] on input "7" at bounding box center [438, 317] width 32 height 35
click at [445, 331] on input "6" at bounding box center [438, 317] width 32 height 35
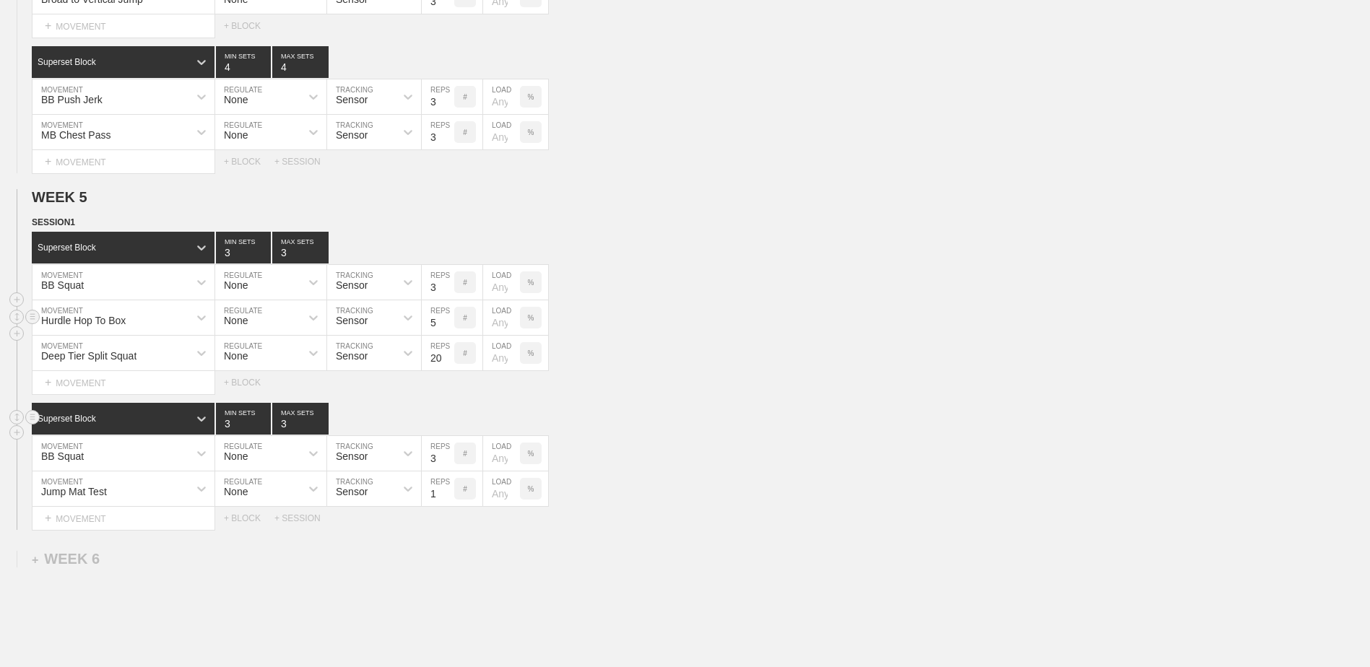
click at [445, 331] on input "5" at bounding box center [438, 317] width 32 height 35
click at [445, 331] on input "4" at bounding box center [438, 317] width 32 height 35
click at [445, 331] on input "3" at bounding box center [438, 317] width 32 height 35
click at [445, 331] on input "2" at bounding box center [438, 317] width 32 height 35
type input "1"
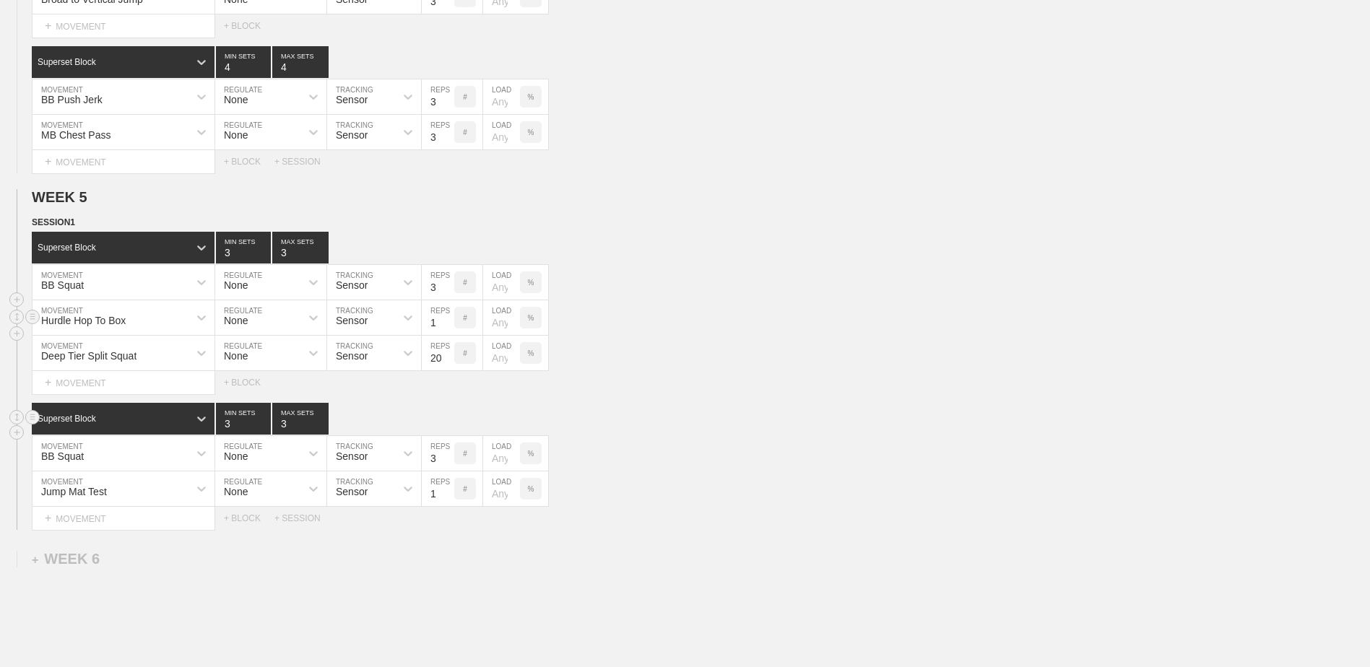
click at [445, 331] on input "1" at bounding box center [438, 317] width 32 height 35
click at [248, 521] on div "+ BLOCK" at bounding box center [249, 518] width 51 height 10
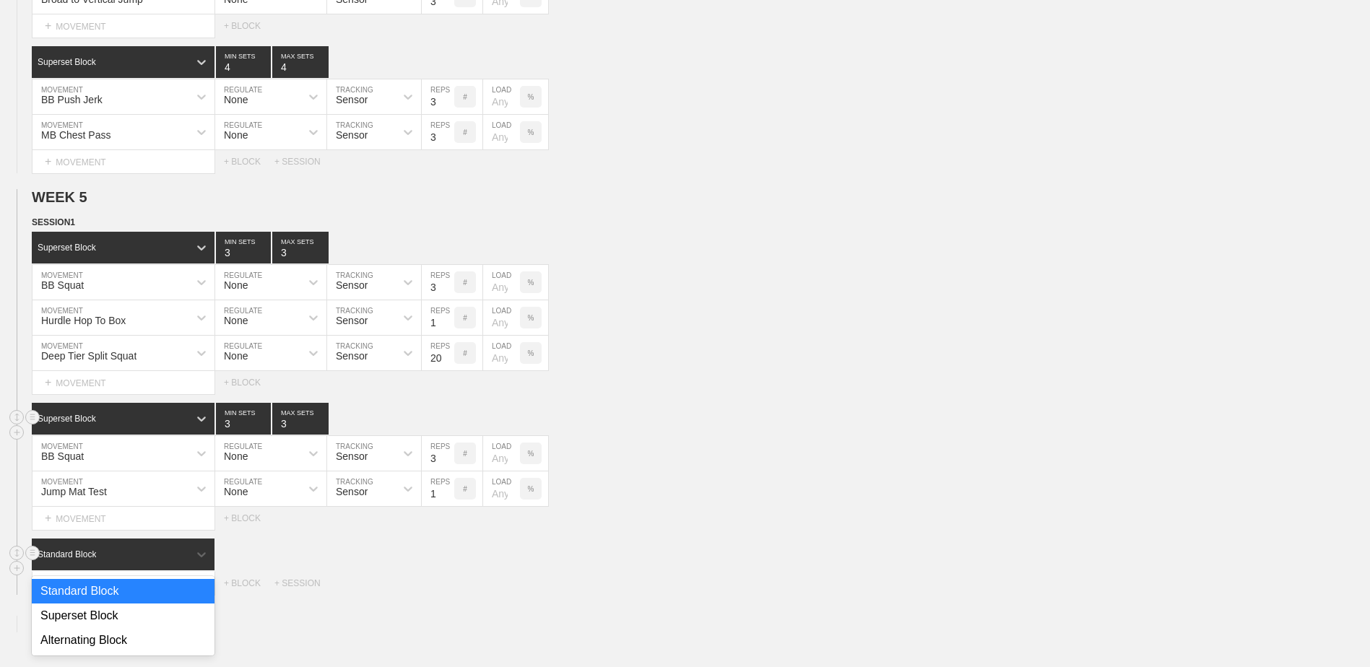
click at [136, 561] on div "Standard Block" at bounding box center [110, 554] width 157 height 13
click at [123, 619] on div "Superset Block" at bounding box center [123, 616] width 183 height 25
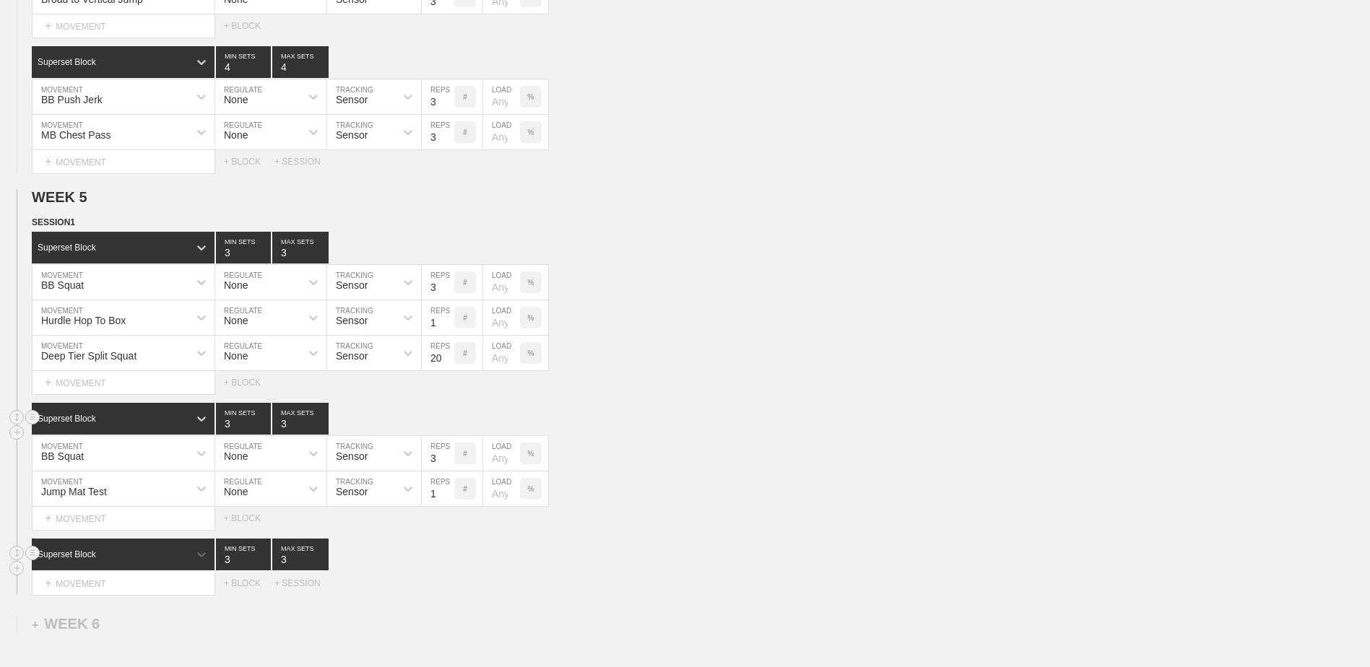
click at [127, 586] on div "+ MOVEMENT" at bounding box center [123, 584] width 183 height 24
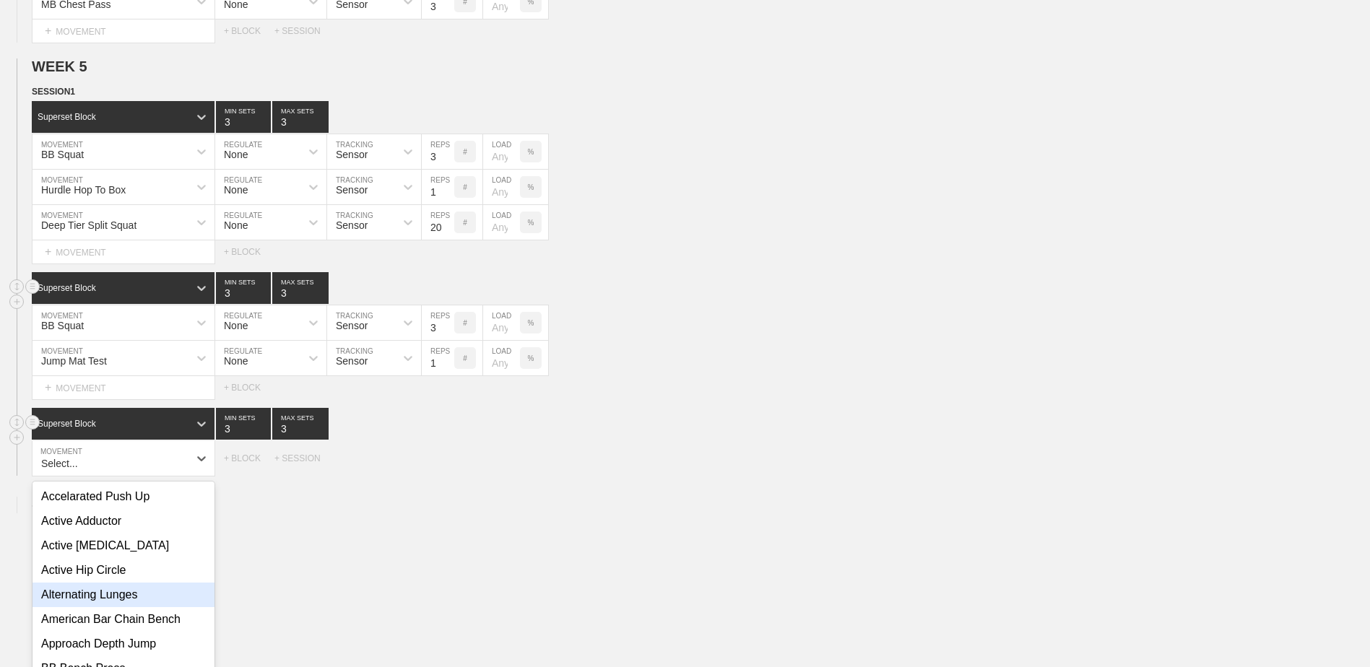
scroll to position [4354, 0]
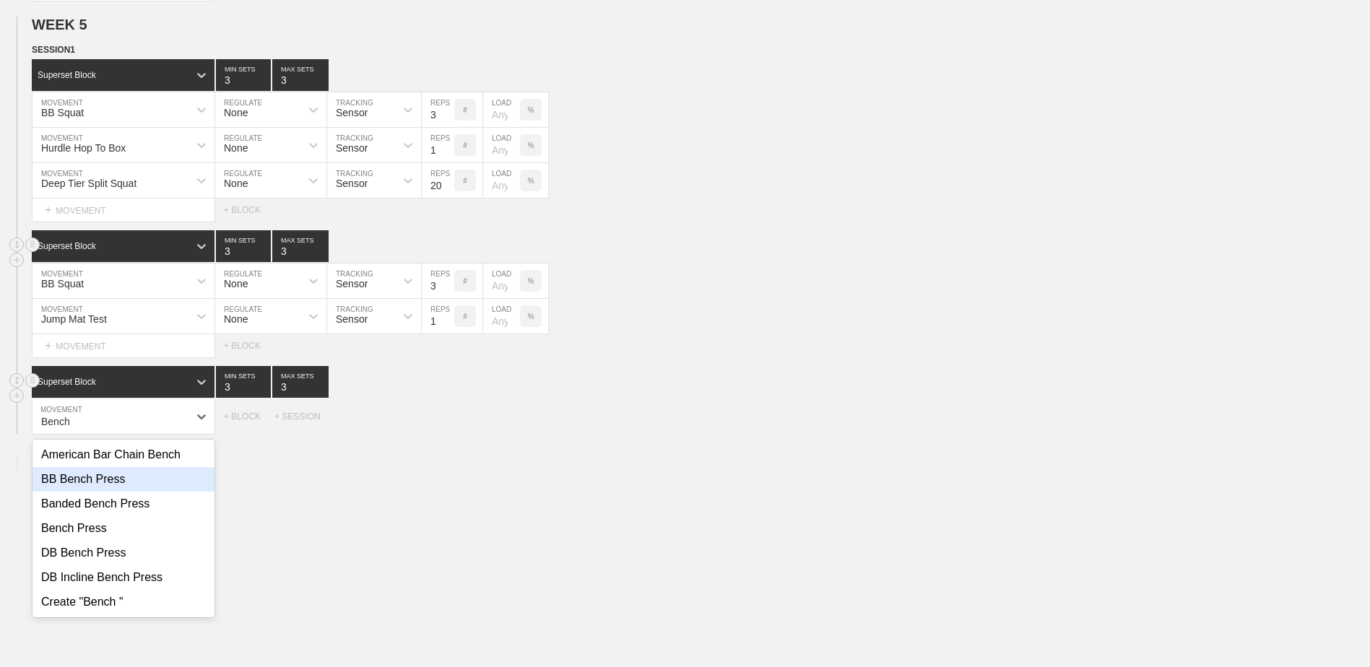
click at [157, 486] on div "BB Bench Press" at bounding box center [123, 479] width 182 height 25
type input "Bench"
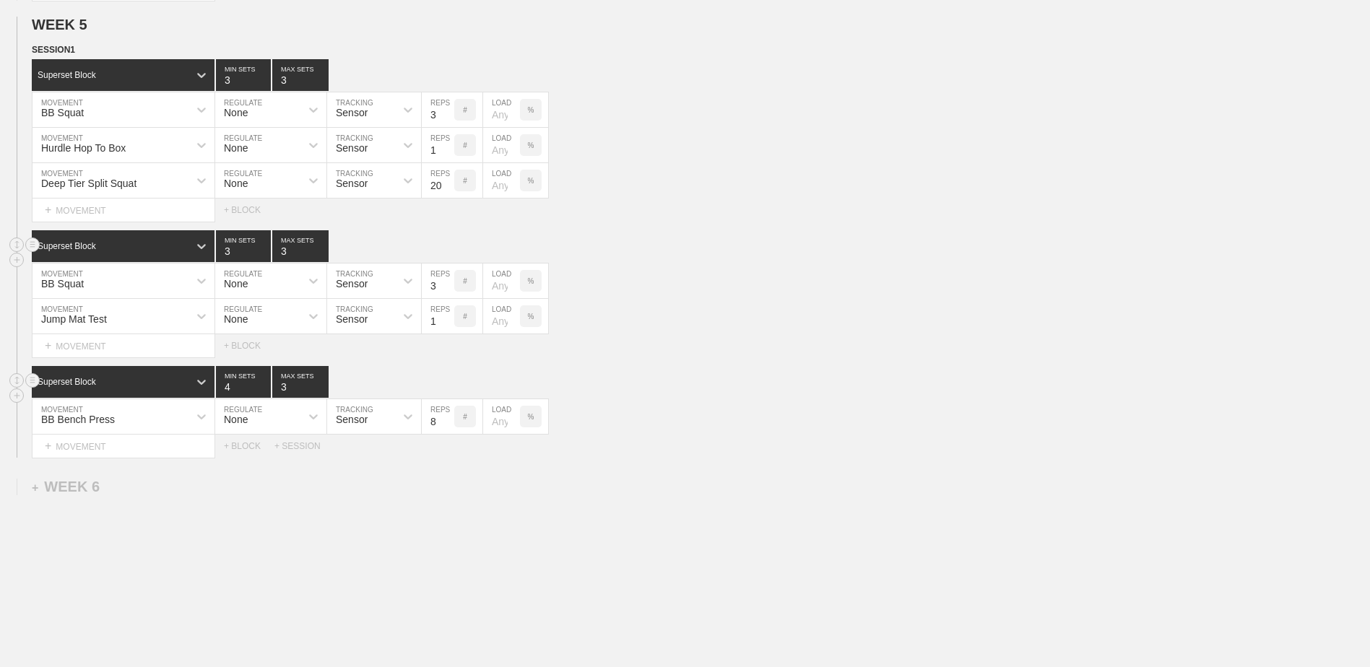
type input "4"
click at [262, 388] on input "4" at bounding box center [243, 382] width 55 height 32
type input "4"
click at [323, 388] on input "4" at bounding box center [300, 382] width 56 height 32
click at [448, 430] on input "7" at bounding box center [438, 416] width 32 height 35
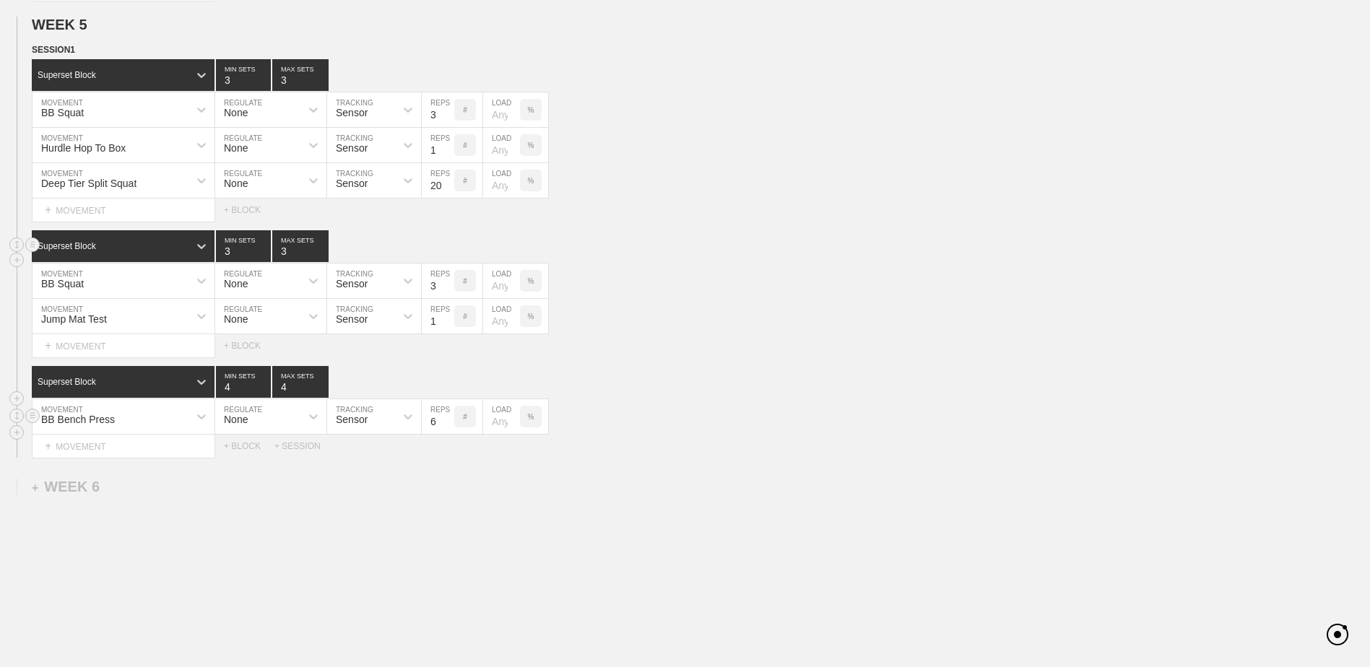
click at [448, 430] on input "6" at bounding box center [438, 416] width 32 height 35
click at [448, 430] on input "5" at bounding box center [438, 416] width 32 height 35
click at [448, 430] on input "4" at bounding box center [438, 416] width 32 height 35
click at [448, 430] on input "3" at bounding box center [438, 416] width 32 height 35
type input "4"
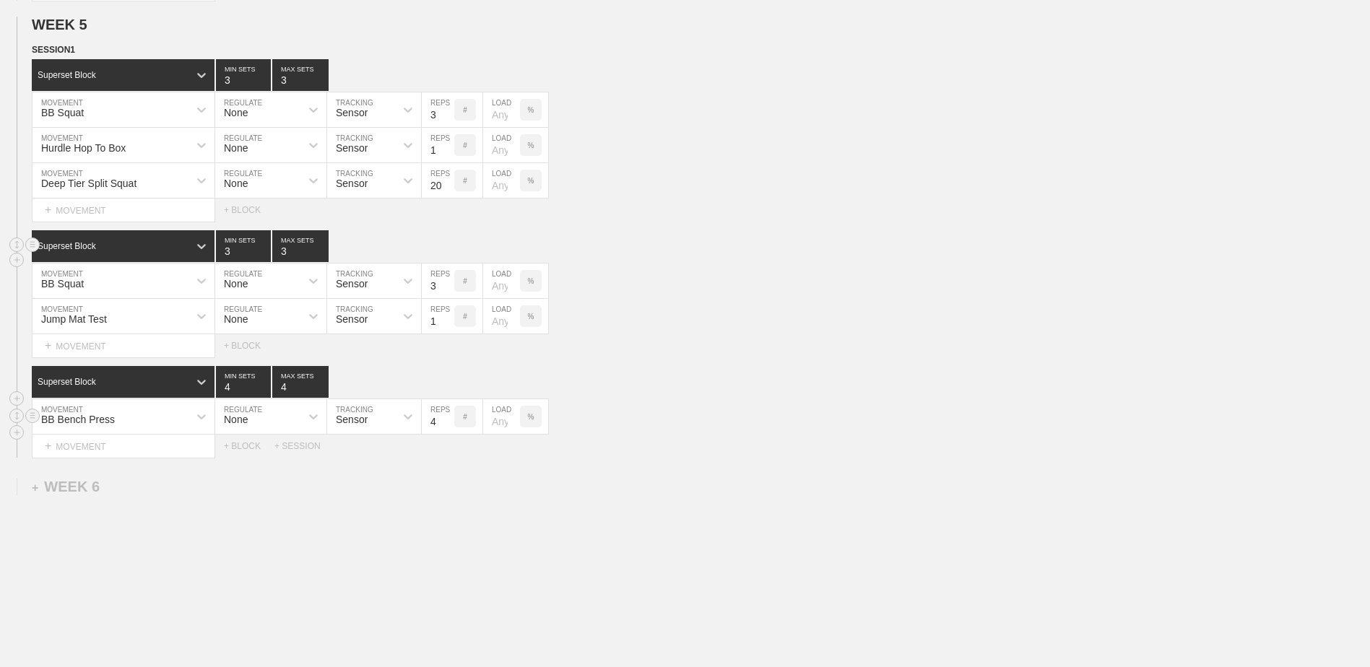
click at [445, 422] on input "4" at bounding box center [438, 416] width 32 height 35
click at [144, 453] on div "+ MOVEMENT" at bounding box center [123, 447] width 183 height 24
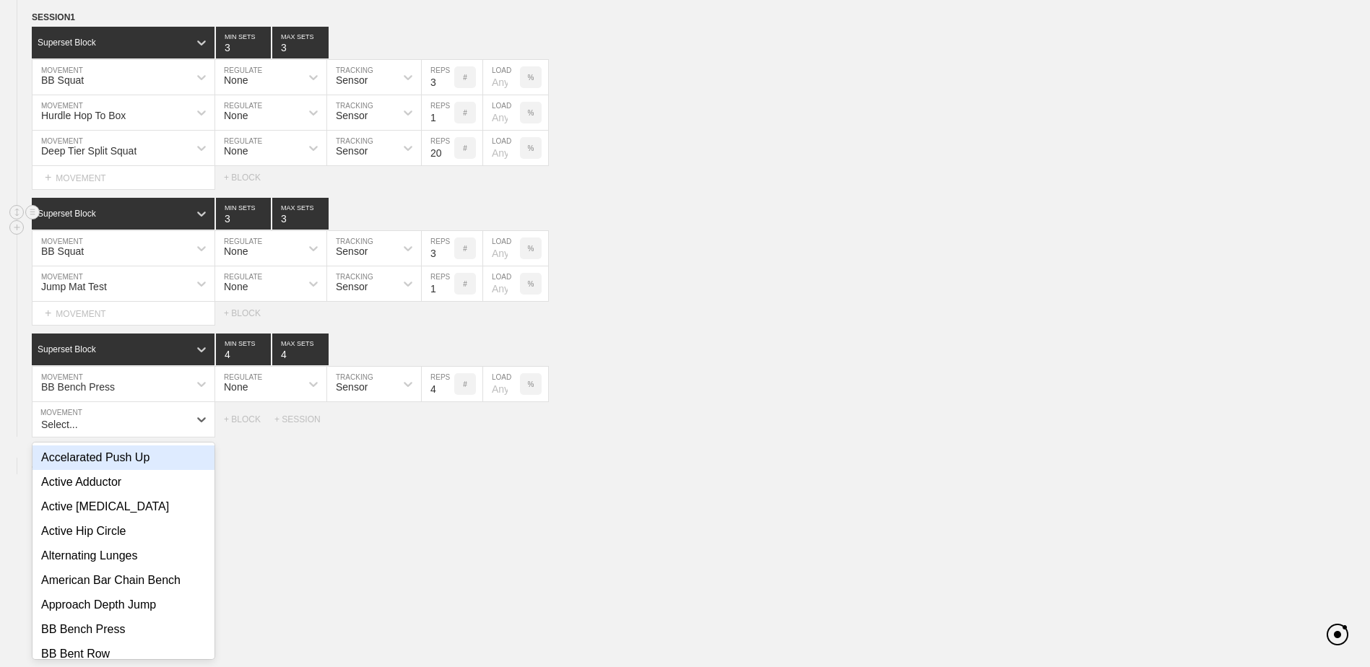
scroll to position [4390, 0]
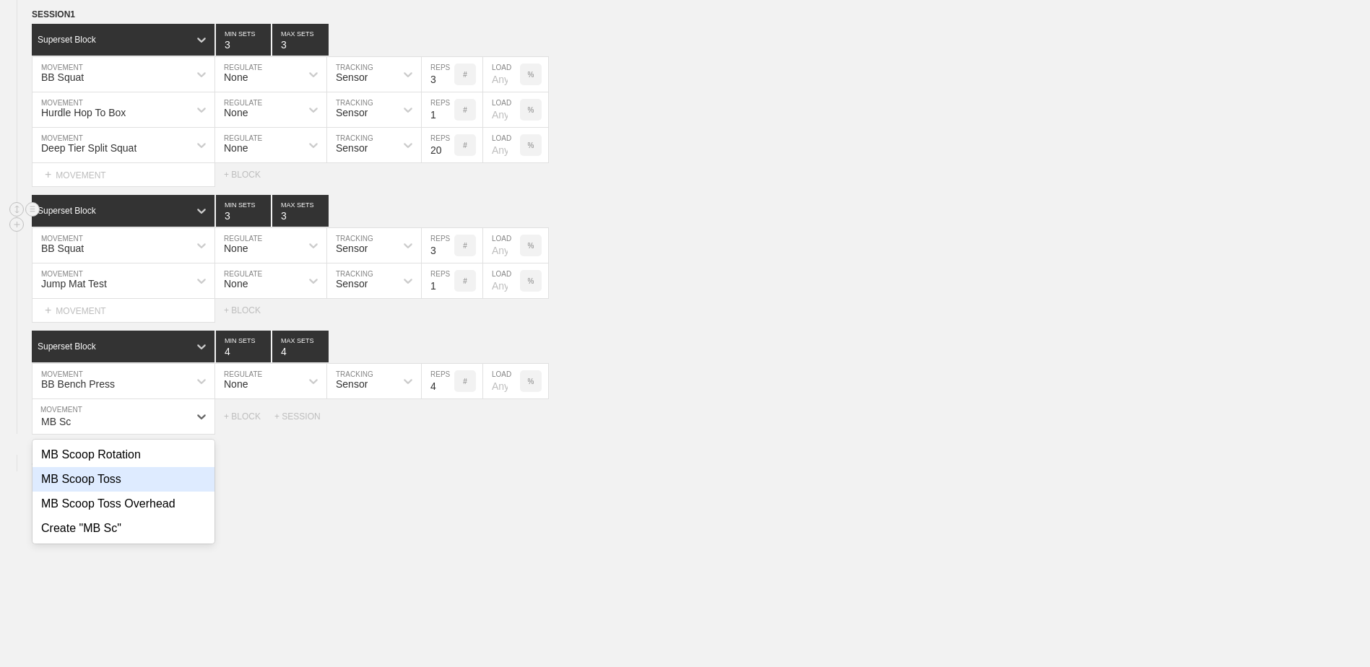
click at [133, 487] on div "MB Scoop Toss" at bounding box center [123, 479] width 182 height 25
type input "MB Sc"
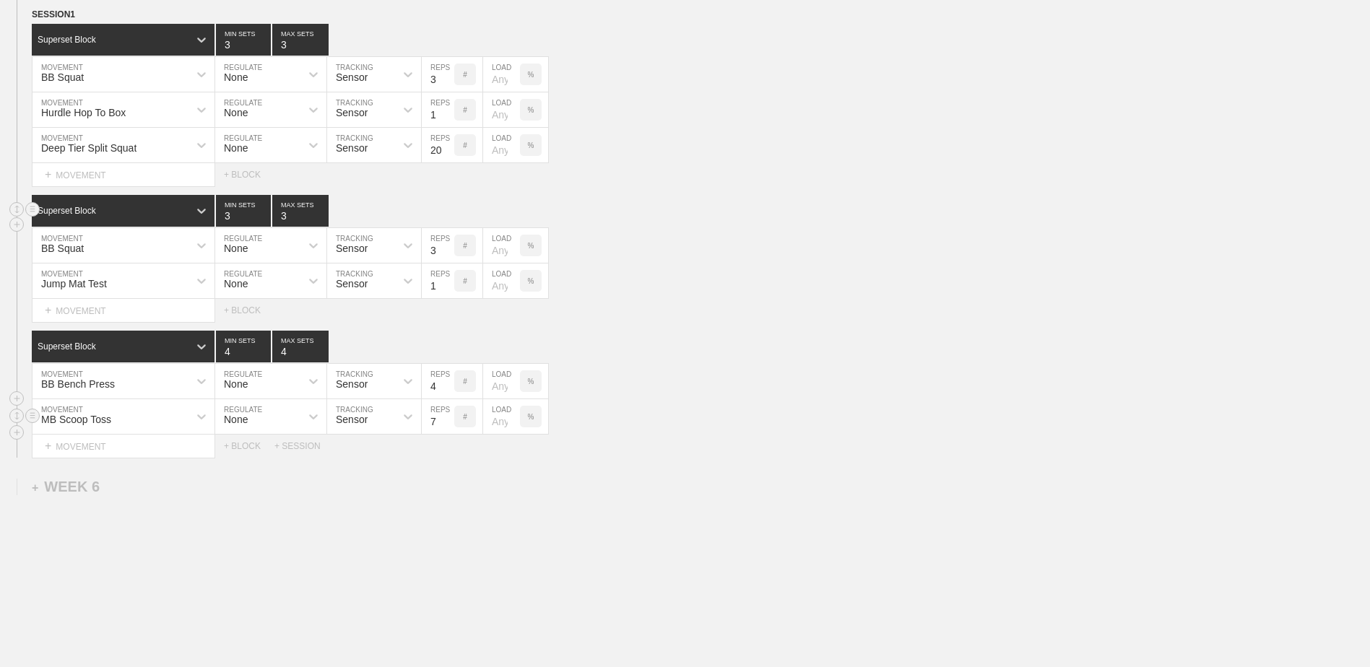
click at [448, 429] on input "7" at bounding box center [438, 416] width 32 height 35
click at [448, 429] on input "6" at bounding box center [438, 416] width 32 height 35
click at [448, 429] on input "5" at bounding box center [438, 416] width 32 height 35
click at [448, 429] on input "4" at bounding box center [438, 416] width 32 height 35
click at [448, 429] on input "3" at bounding box center [438, 416] width 32 height 35
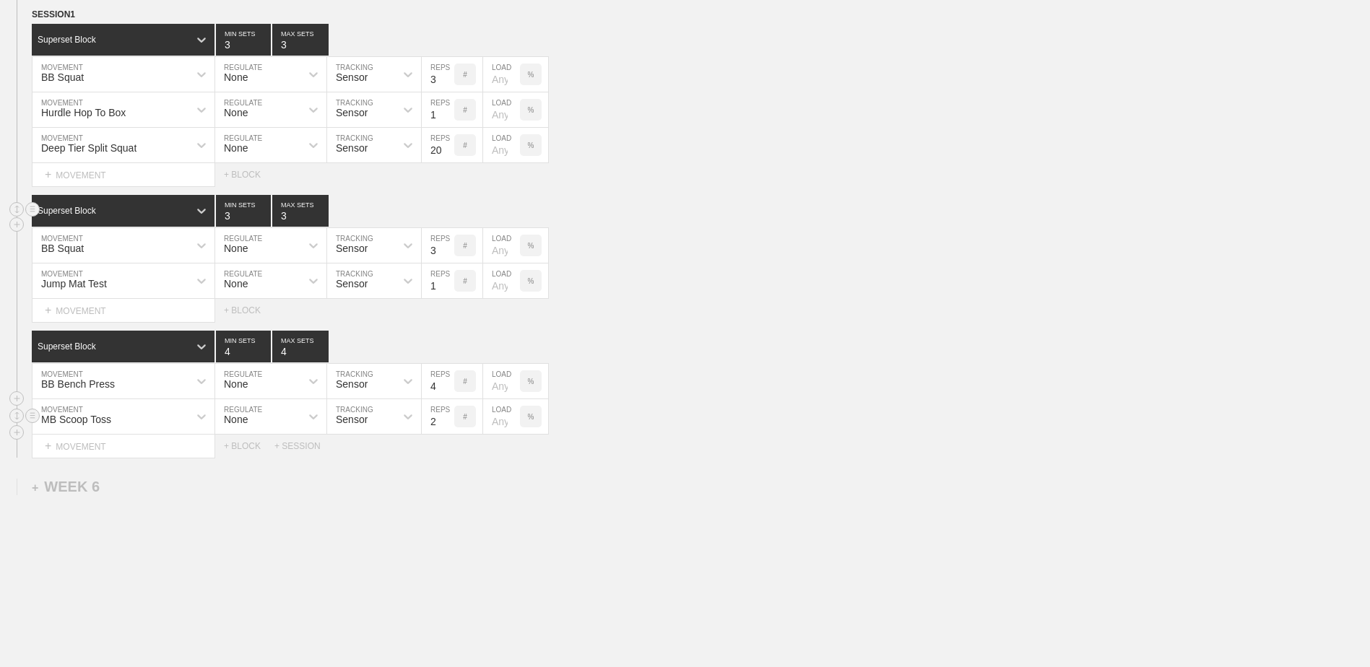
click at [448, 429] on input "2" at bounding box center [438, 416] width 32 height 35
type input "3"
click at [448, 422] on input "3" at bounding box center [438, 416] width 32 height 35
click at [246, 449] on div "+ BLOCK" at bounding box center [249, 446] width 51 height 10
click at [123, 489] on div "Standard Block" at bounding box center [110, 482] width 157 height 13
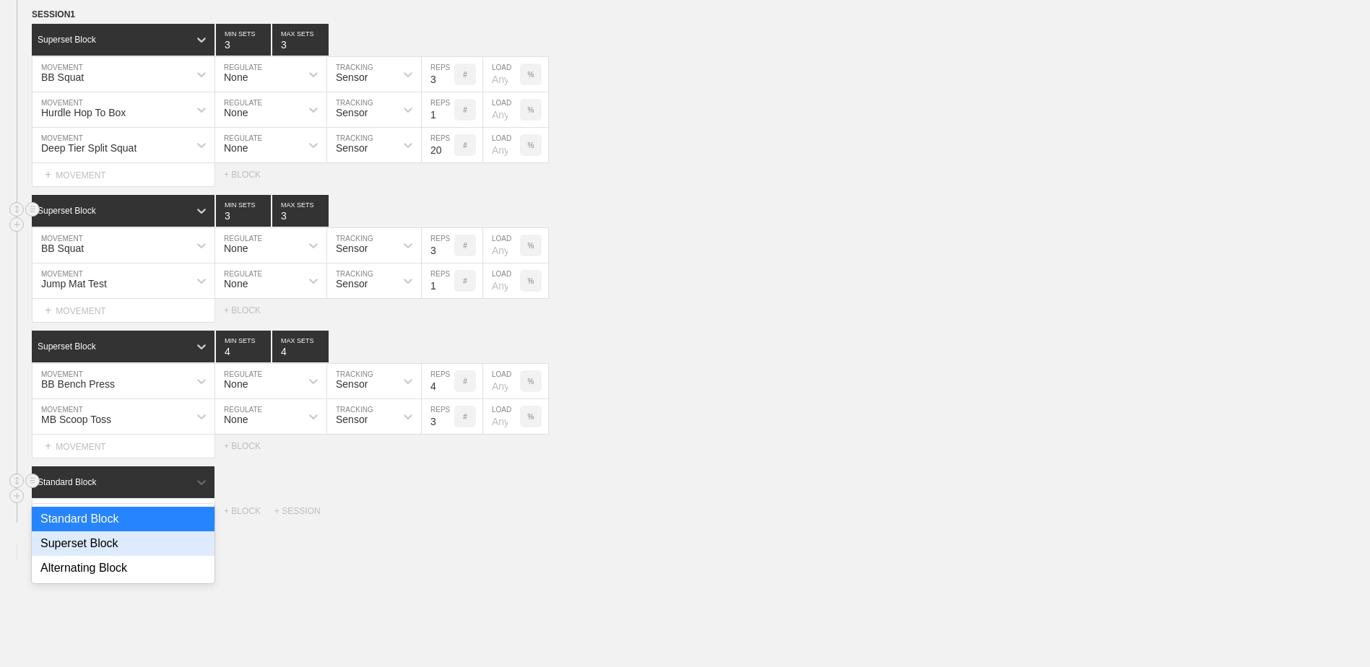
click at [117, 548] on div "Superset Block" at bounding box center [123, 543] width 183 height 25
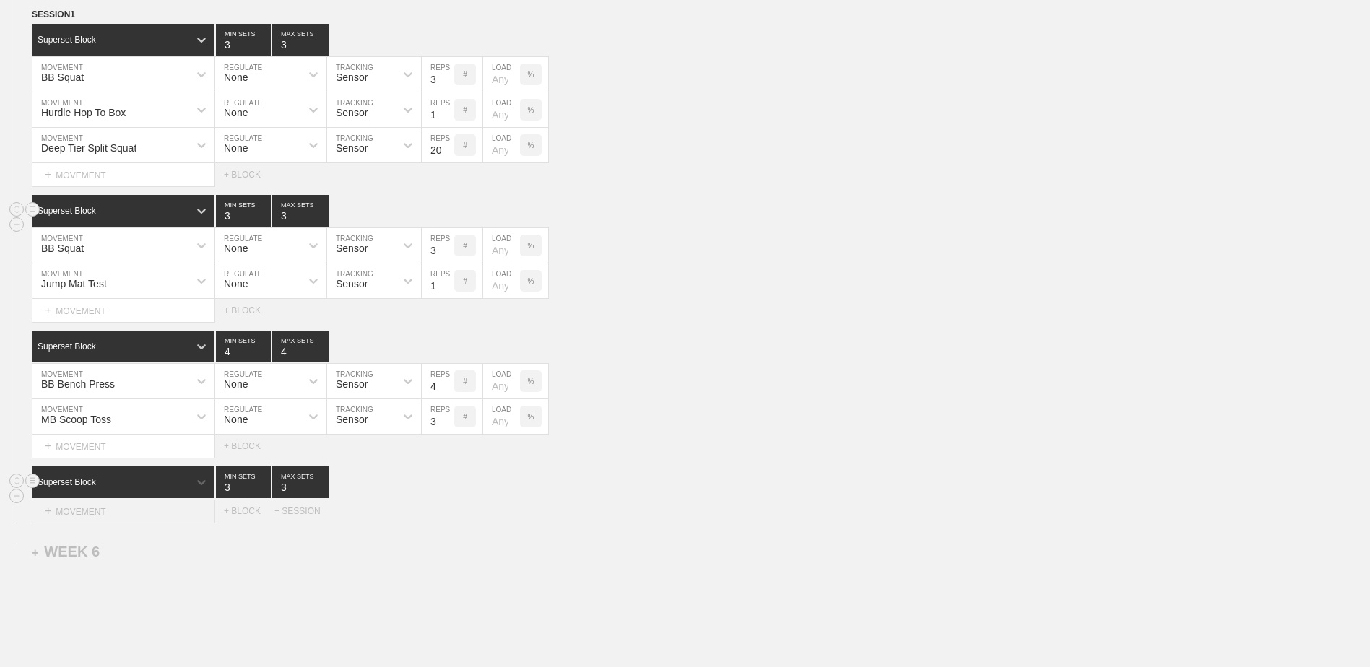
click at [104, 523] on div "+ MOVEMENT" at bounding box center [123, 512] width 183 height 24
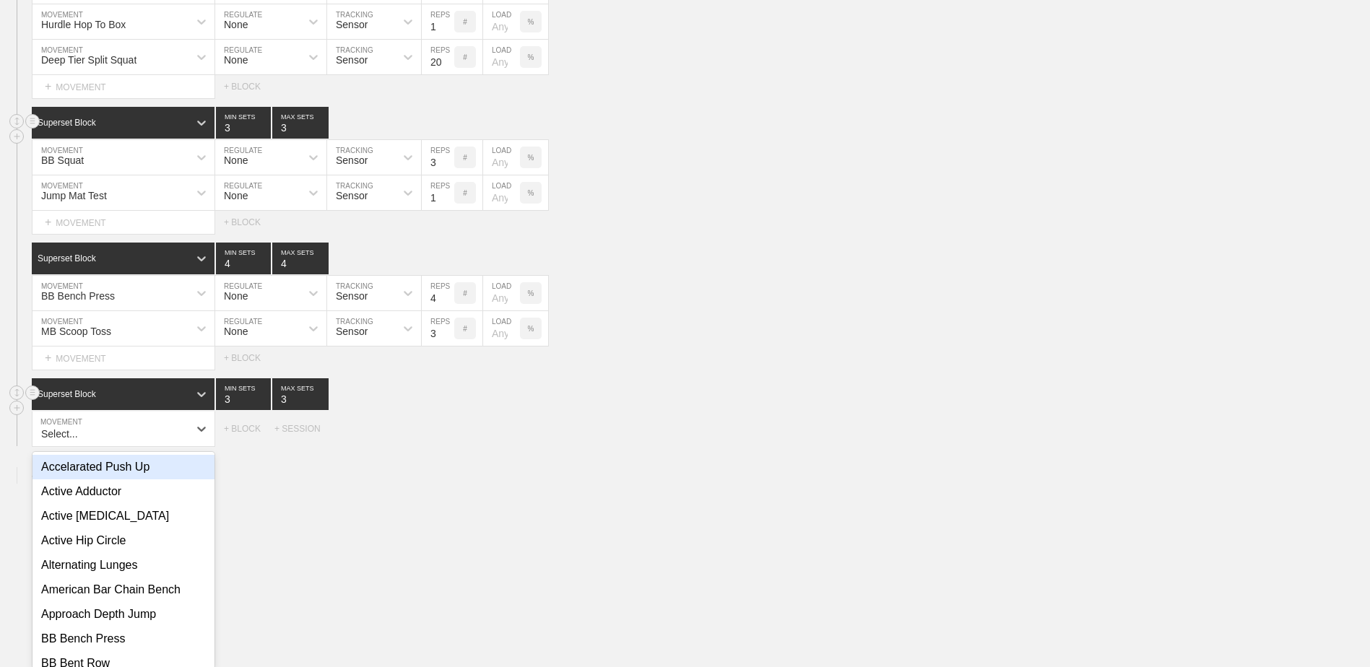
scroll to position [4490, 0]
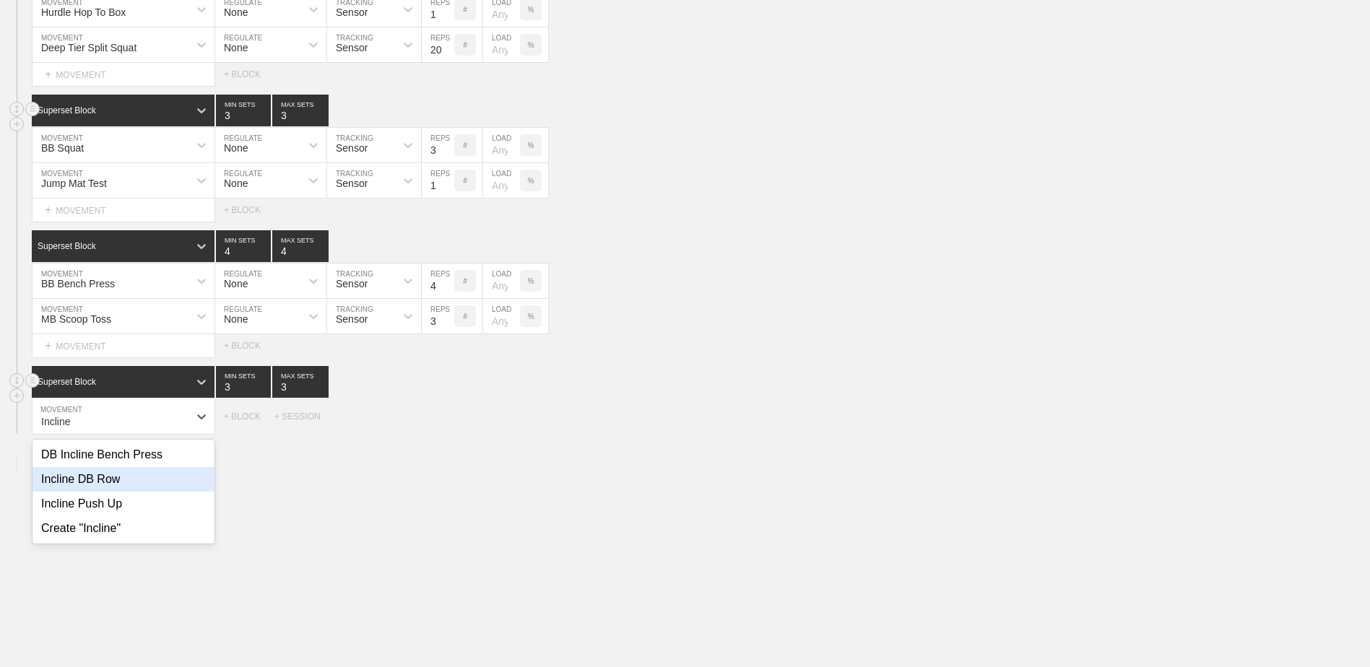
click at [113, 492] on div "Incline DB Row" at bounding box center [123, 479] width 182 height 25
type input "Incline"
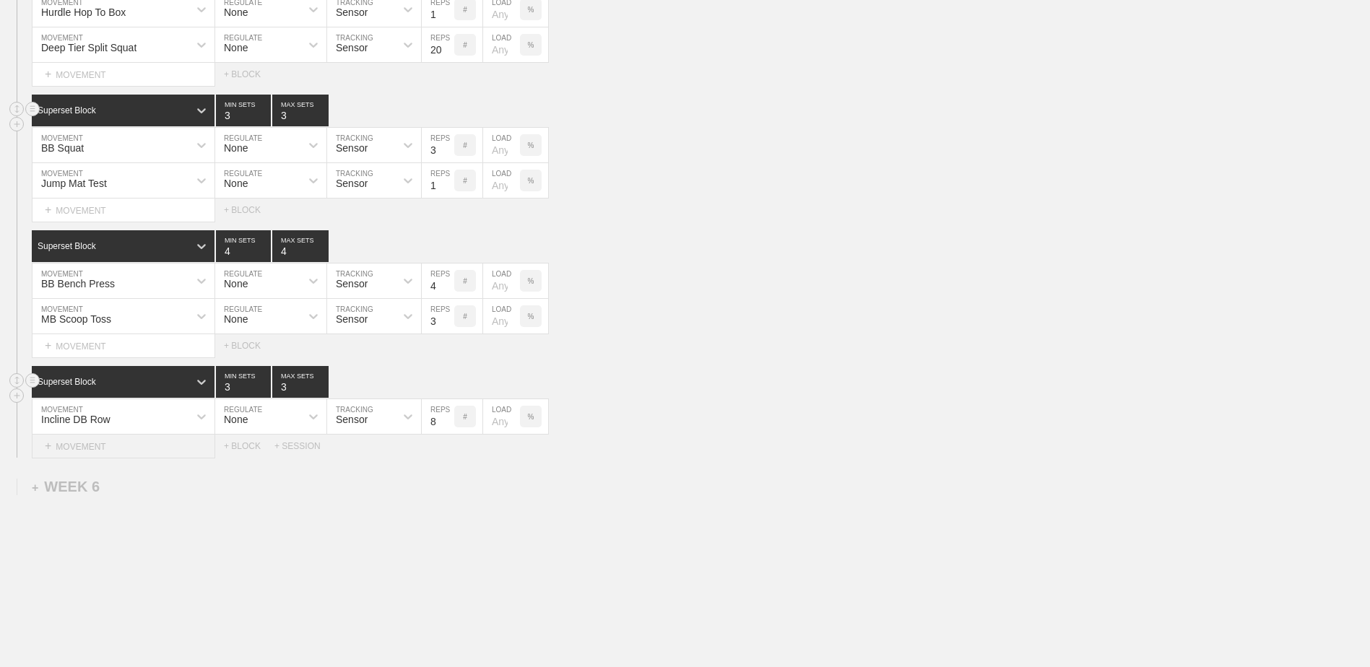
click at [173, 452] on div "+ MOVEMENT" at bounding box center [123, 447] width 183 height 24
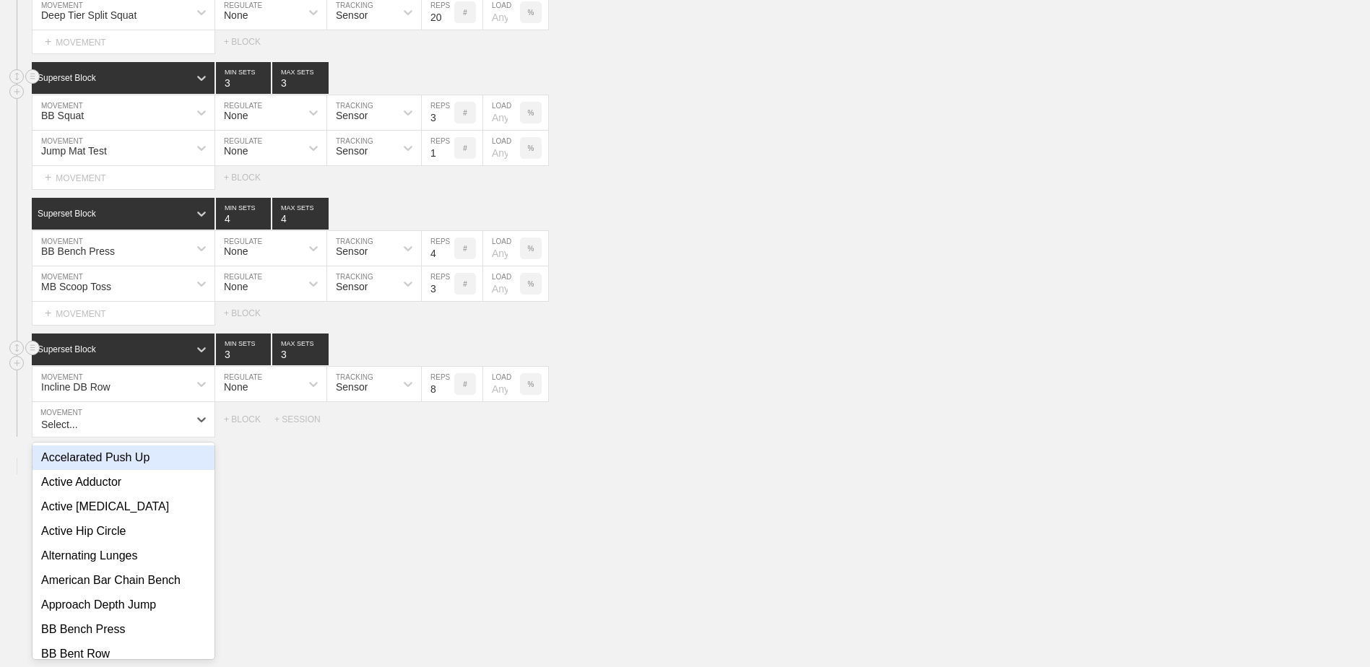
scroll to position [4526, 0]
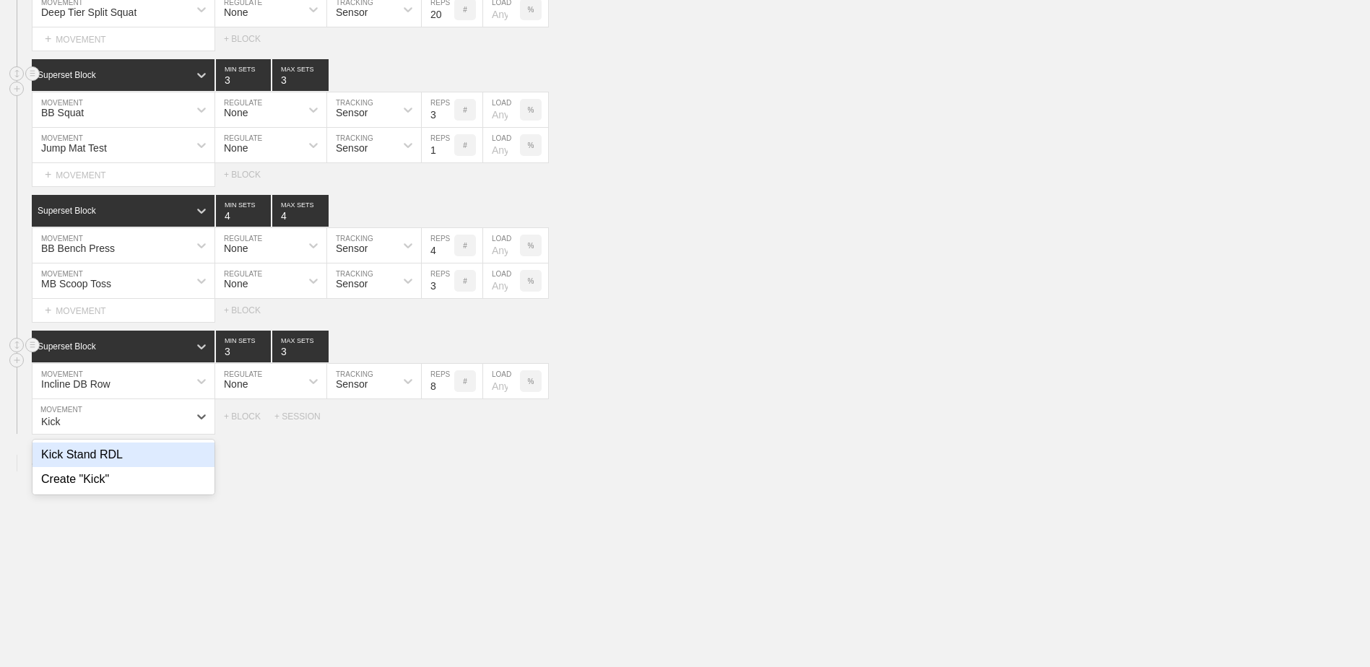
click at [173, 452] on div "Kick Stand RDL" at bounding box center [123, 455] width 182 height 25
type input "Kick"
